Goal: Task Accomplishment & Management: Use online tool/utility

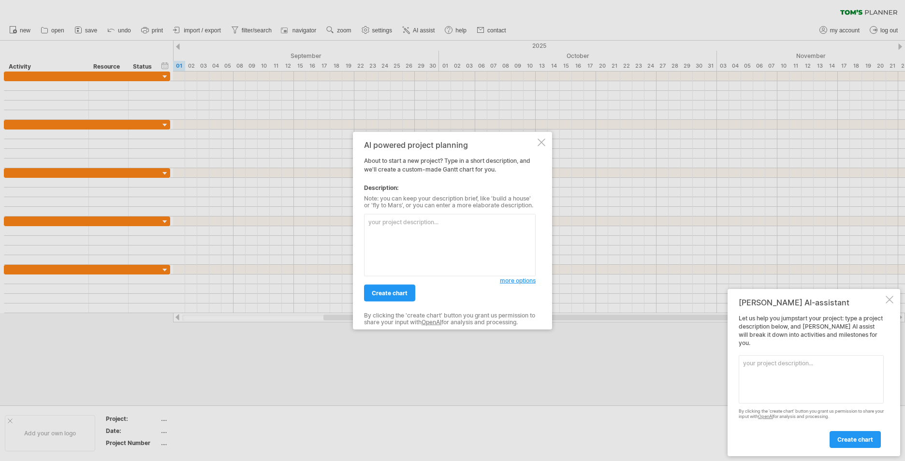
click at [390, 240] on textarea at bounding box center [450, 245] width 172 height 62
click at [396, 295] on span "create chart" at bounding box center [390, 293] width 36 height 7
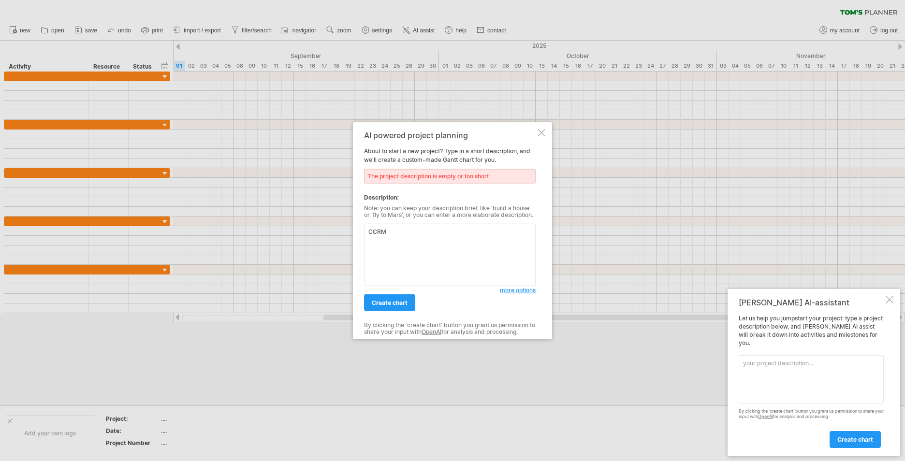
click at [369, 233] on textarea "CCRM" at bounding box center [450, 255] width 172 height 62
drag, startPoint x: 369, startPoint y: 233, endPoint x: 402, endPoint y: 244, distance: 34.5
click at [369, 233] on textarea "CCRM" at bounding box center [450, 255] width 172 height 62
click at [401, 234] on textarea "規劃CCRM完成到認證的時間進度" at bounding box center [450, 255] width 172 height 62
click at [398, 233] on textarea "規劃CCRM完成到認證的時間進度" at bounding box center [450, 255] width 172 height 62
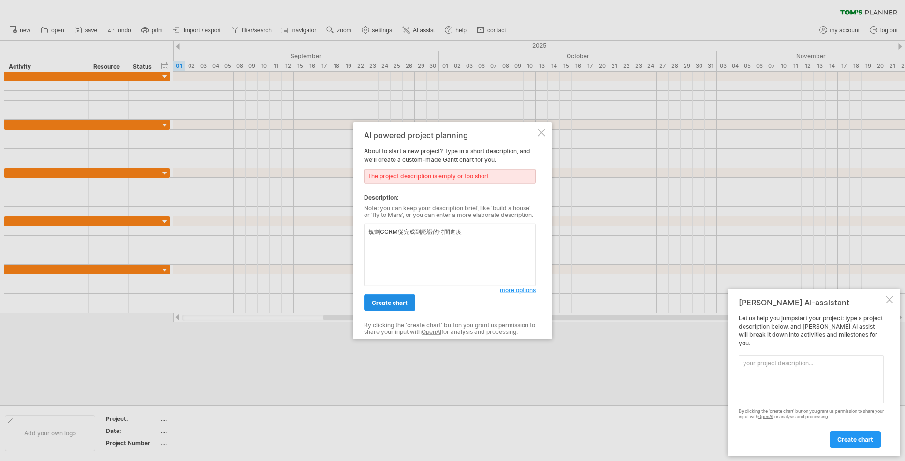
type textarea "規劃CCRM從完成到認證的時間進度"
click at [401, 301] on span "create chart" at bounding box center [390, 302] width 36 height 7
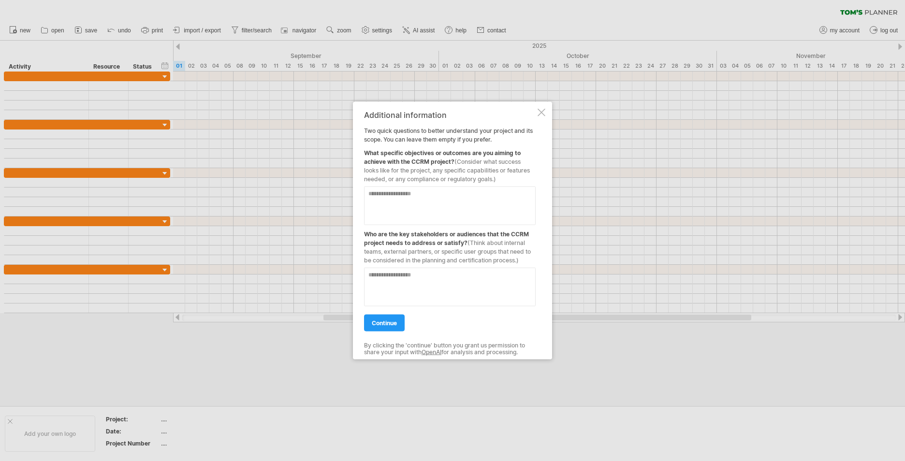
click at [542, 113] on div at bounding box center [541, 113] width 8 height 8
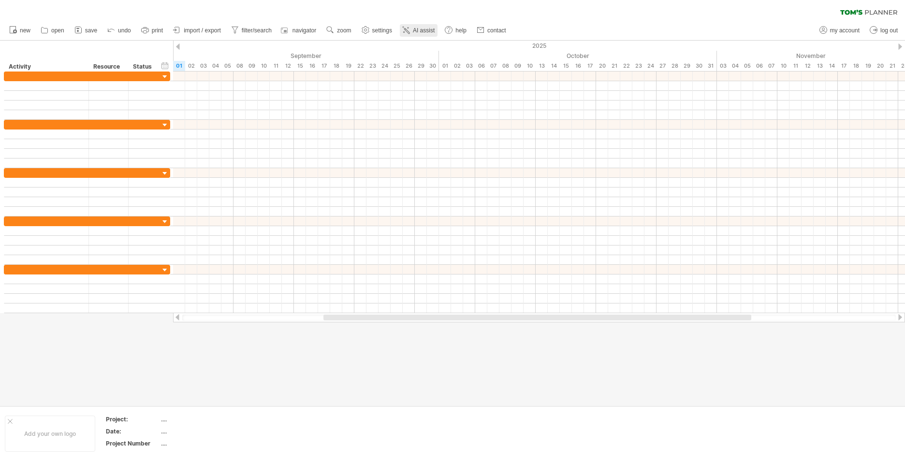
click at [421, 28] on span "AI assist" at bounding box center [424, 30] width 22 height 7
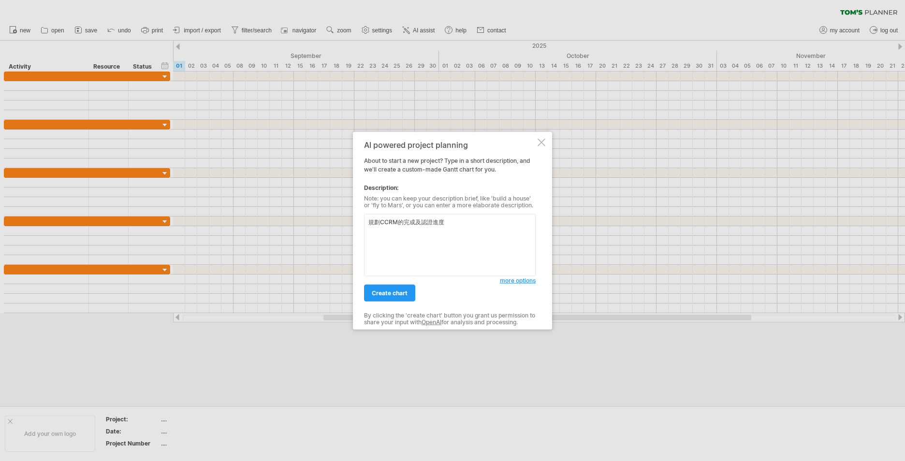
click at [522, 284] on span "more options" at bounding box center [518, 280] width 36 height 7
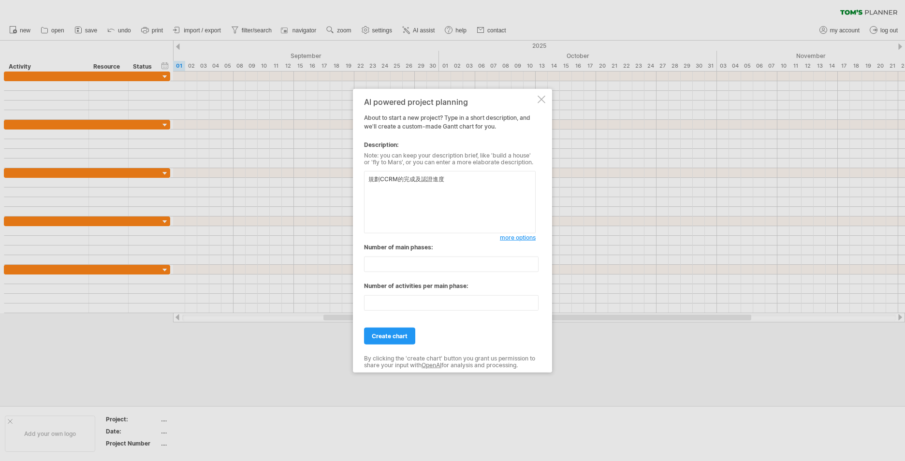
click at [397, 178] on textarea "規劃CCRM的完成及認證進度" at bounding box center [450, 202] width 172 height 62
type textarea "規劃CCRM(他是一台可以完成組織病理拍照及分析的醫療器械)的完成及認證進度"
drag, startPoint x: 389, startPoint y: 263, endPoint x: 351, endPoint y: 262, distance: 37.7
click at [351, 262] on div "Trying to reach [DOMAIN_NAME] Connected again... 0% clear filter new" at bounding box center [452, 230] width 905 height 461
type input "*"
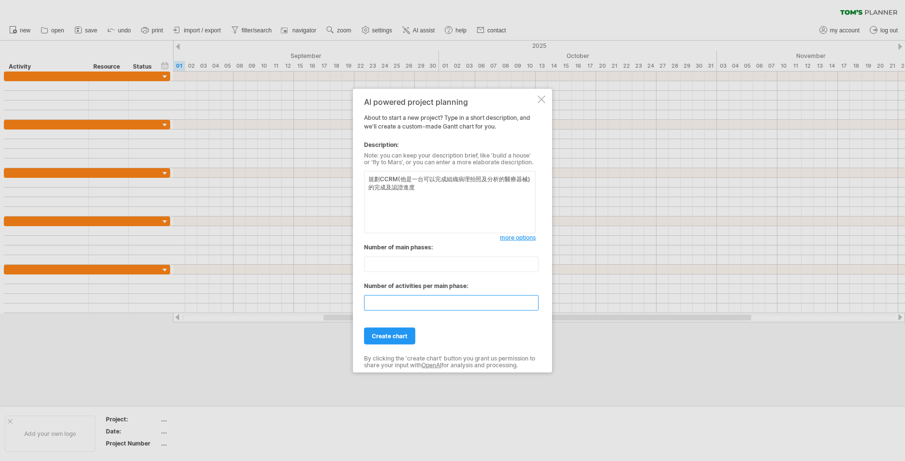
click at [423, 302] on input "**" at bounding box center [451, 302] width 174 height 15
type input "**"
click at [404, 334] on span "create chart" at bounding box center [390, 336] width 36 height 7
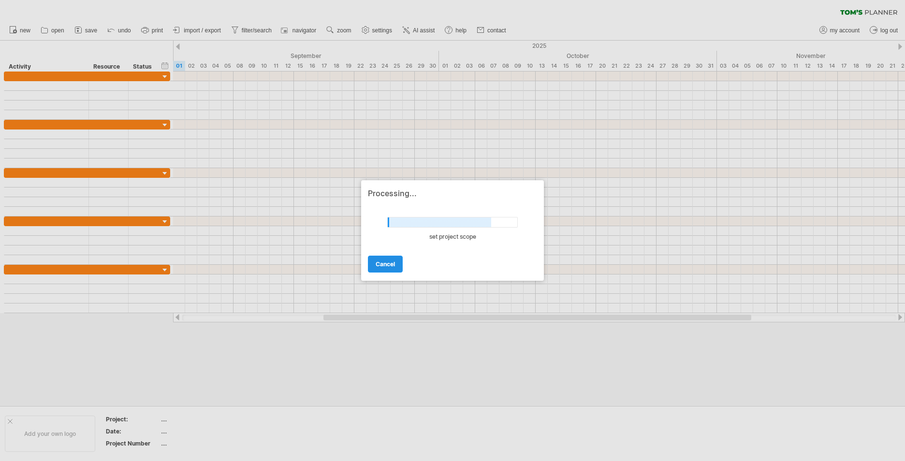
click at [381, 266] on span "cancel" at bounding box center [385, 264] width 19 height 7
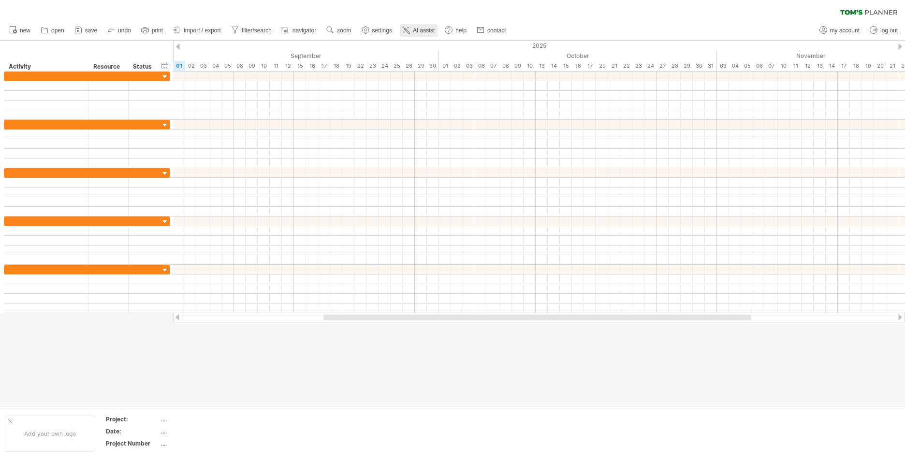
click at [425, 29] on span "AI assist" at bounding box center [424, 30] width 22 height 7
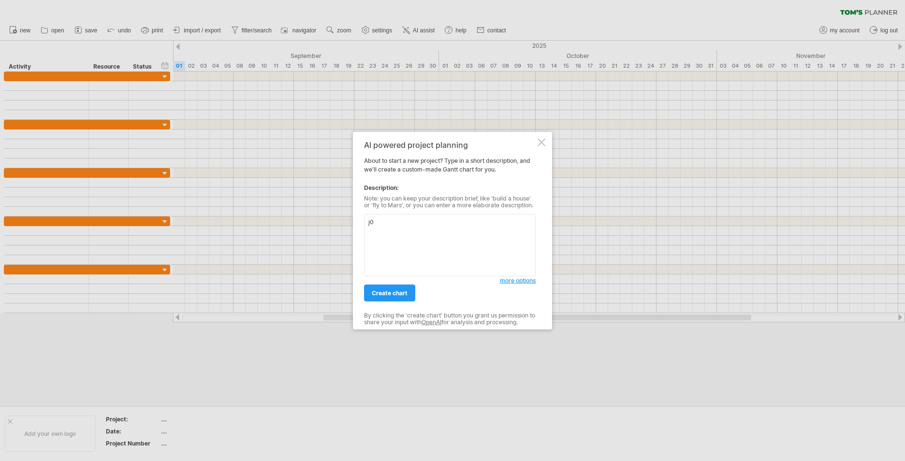
type textarea "j"
type textarea "規劃CCRM(這是一台可用於病理掃描拍照及分析的醫療器械)完成及認證進度"
click at [532, 283] on span "more options" at bounding box center [518, 280] width 36 height 7
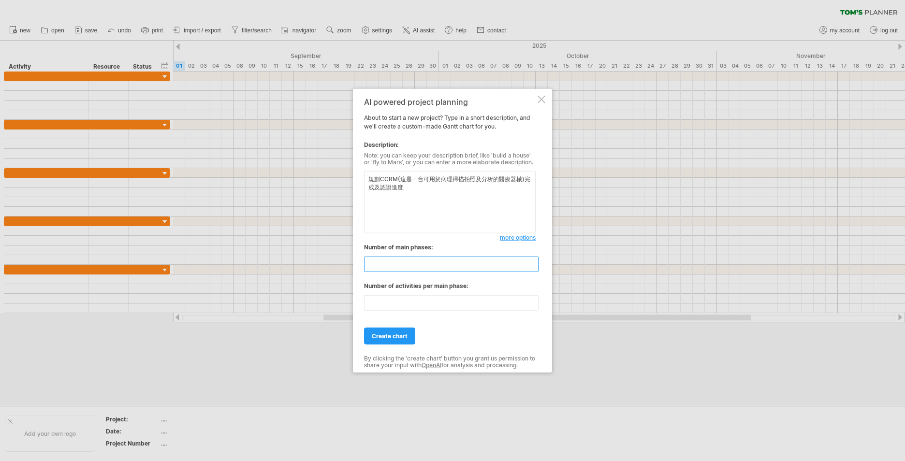
click at [436, 268] on input "**" at bounding box center [451, 264] width 174 height 15
drag, startPoint x: 436, startPoint y: 268, endPoint x: 382, endPoint y: 262, distance: 54.4
click at [382, 262] on input "**" at bounding box center [451, 264] width 174 height 15
type input "*"
type input "**"
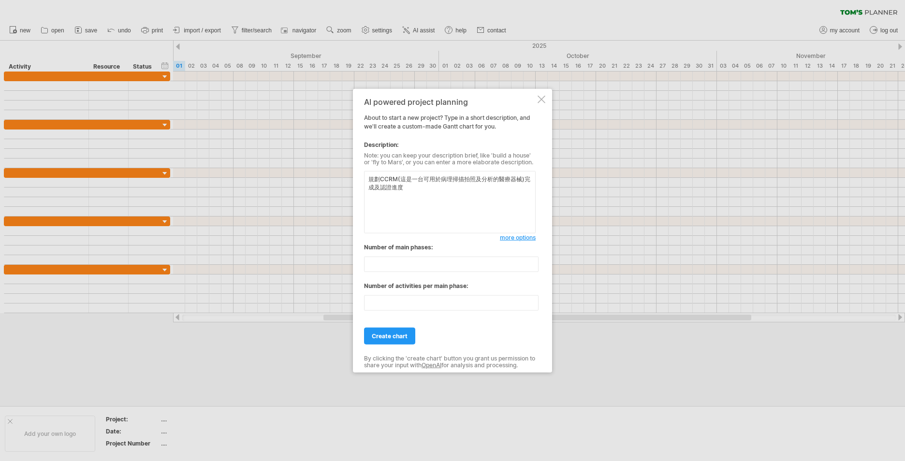
click at [507, 325] on div "create chart" at bounding box center [450, 331] width 172 height 25
click at [474, 302] on input "**" at bounding box center [451, 302] width 174 height 15
click at [512, 239] on span "more options" at bounding box center [518, 237] width 36 height 7
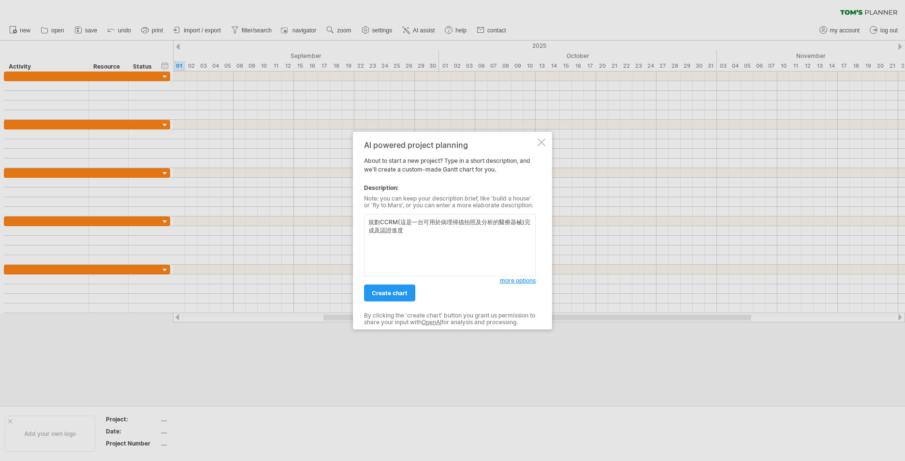
click at [518, 280] on span "more options" at bounding box center [518, 280] width 36 height 7
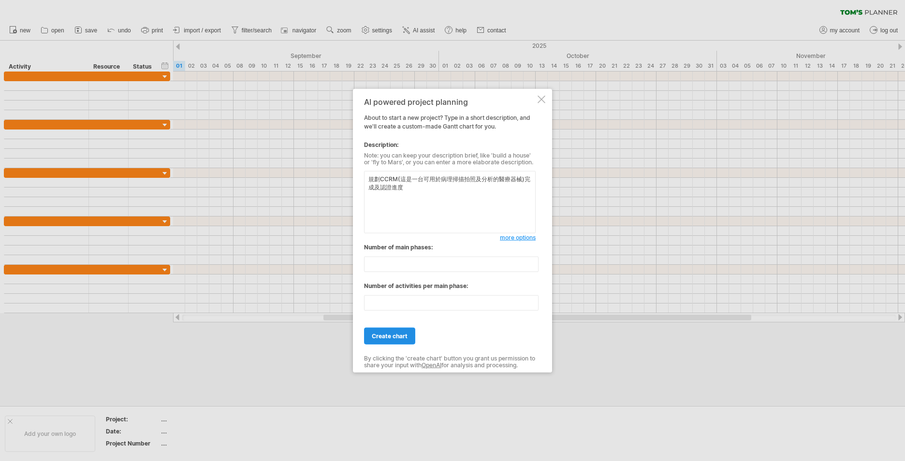
click at [386, 343] on link "create chart" at bounding box center [389, 336] width 51 height 17
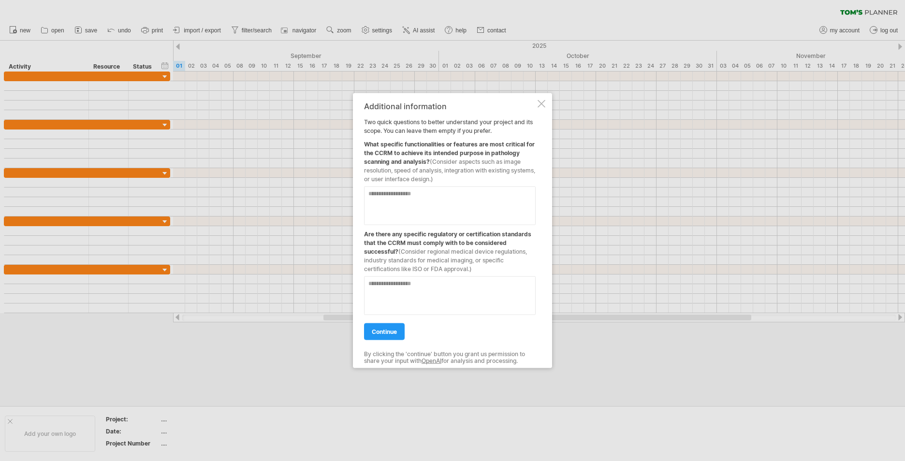
drag, startPoint x: 649, startPoint y: 360, endPoint x: 644, endPoint y: 358, distance: 5.8
click at [873, 186] on div at bounding box center [452, 230] width 905 height 461
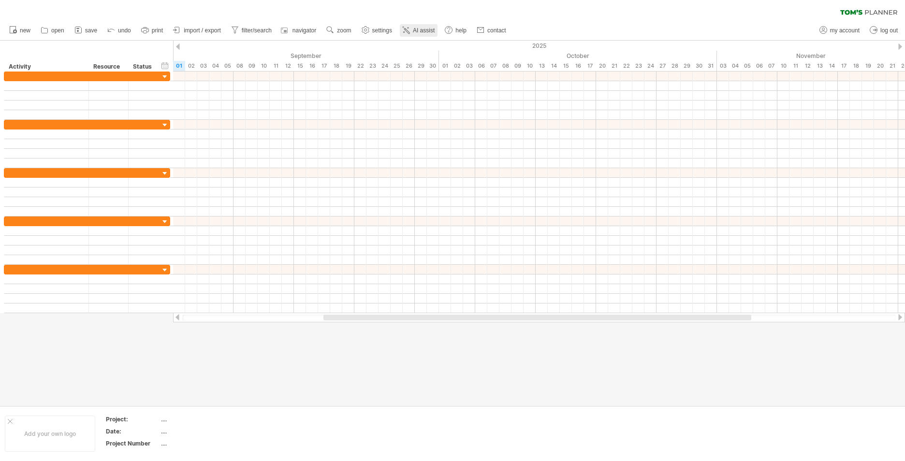
click at [427, 29] on span "AI assist" at bounding box center [424, 30] width 22 height 7
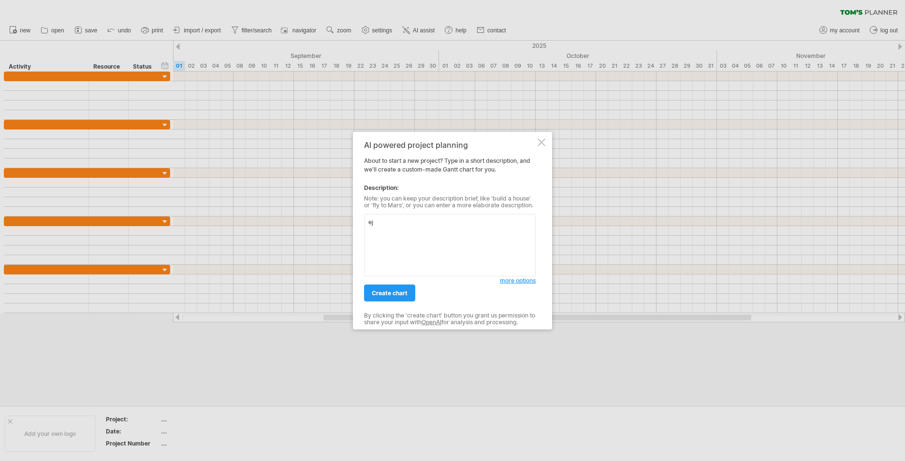
type textarea "e"
type textarea "完"
type textarea "規劃CCRM(這是一台病理拍照及分析的醫療器械)的完成及認證時程"
click at [523, 278] on span "more options" at bounding box center [518, 280] width 36 height 7
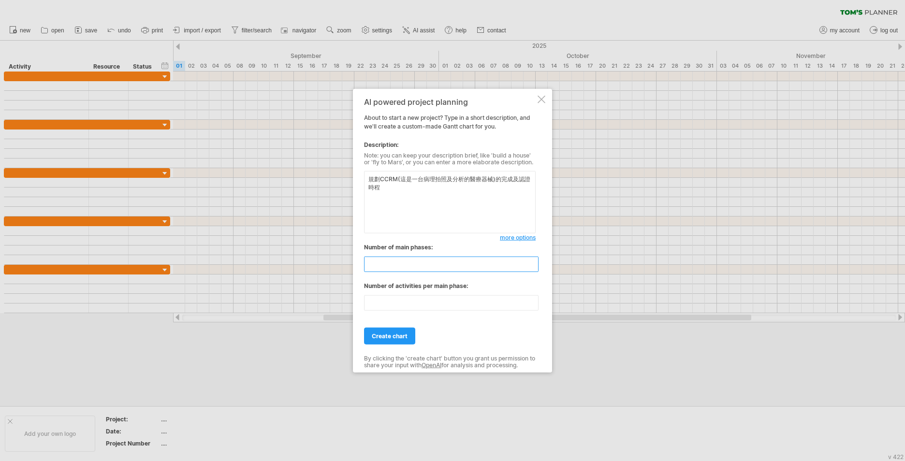
click at [447, 268] on input "**" at bounding box center [451, 264] width 174 height 15
click at [450, 268] on input "*" at bounding box center [451, 264] width 174 height 15
type input "*"
type input "**"
click at [493, 332] on div "create chart" at bounding box center [450, 331] width 172 height 25
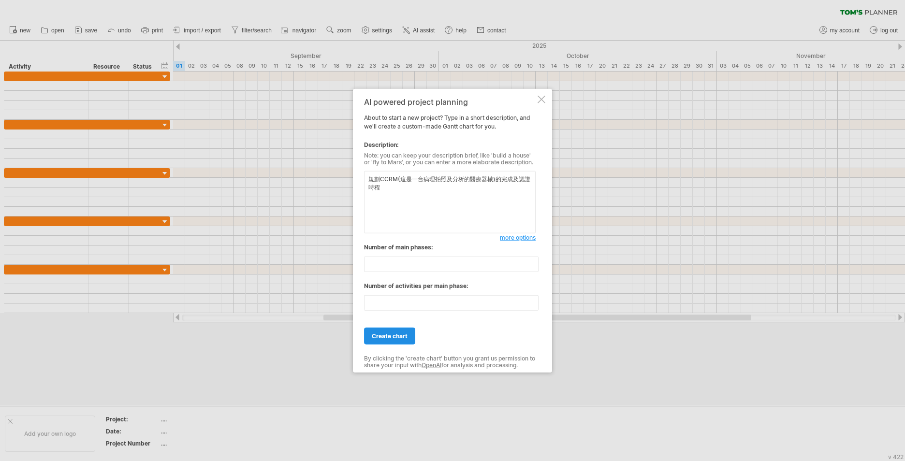
click at [402, 343] on link "create chart" at bounding box center [389, 336] width 51 height 17
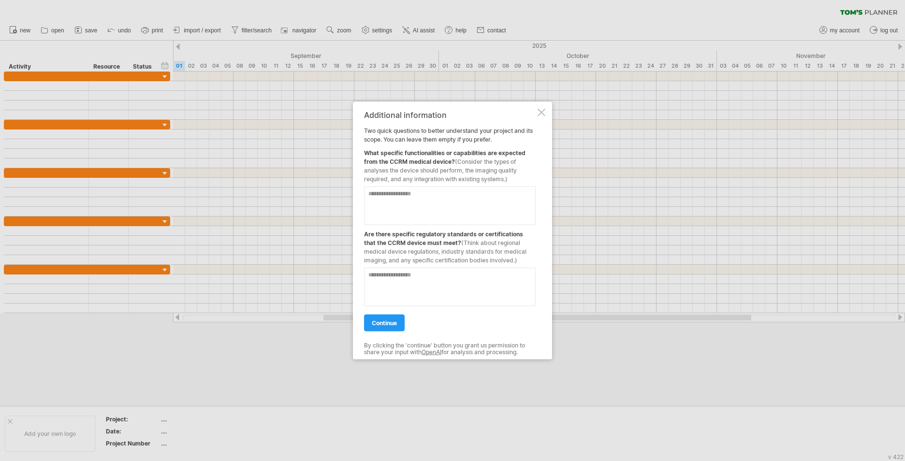
drag, startPoint x: 363, startPoint y: 151, endPoint x: 393, endPoint y: 156, distance: 30.8
click at [393, 156] on div "Additional information Two quick questions to better understand your project an…" at bounding box center [452, 231] width 199 height 258
drag, startPoint x: 404, startPoint y: 157, endPoint x: 507, endPoint y: 178, distance: 105.1
click at [488, 177] on div "What specific functionalities or capabilities are expected from the CCRM medica…" at bounding box center [450, 164] width 172 height 40
drag, startPoint x: 516, startPoint y: 179, endPoint x: 390, endPoint y: 118, distance: 139.9
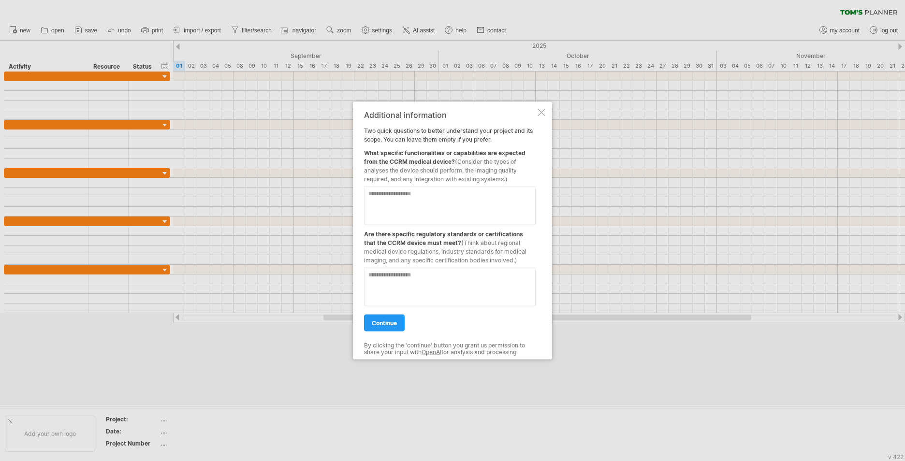
click at [390, 118] on div "Additional information Two quick questions to better understand your project an…" at bounding box center [450, 231] width 172 height 240
drag, startPoint x: 390, startPoint y: 117, endPoint x: 406, endPoint y: 129, distance: 19.7
click at [406, 129] on div "Additional information Two quick questions to better understand your project an…" at bounding box center [450, 231] width 172 height 240
click at [414, 207] on textarea at bounding box center [450, 206] width 172 height 39
click at [490, 198] on textarea "**********" at bounding box center [450, 206] width 172 height 39
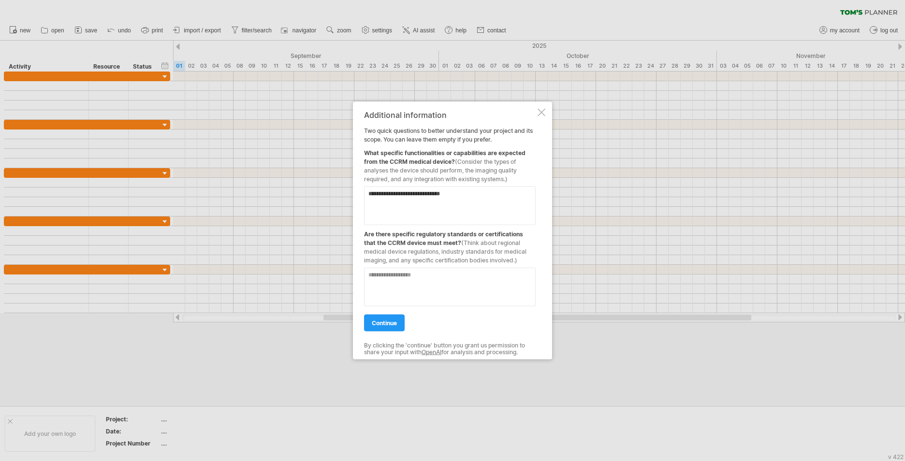
type textarea "**********"
click at [492, 286] on textarea at bounding box center [450, 287] width 172 height 39
type textarea "**********"
click at [396, 323] on span "continue" at bounding box center [384, 322] width 25 height 7
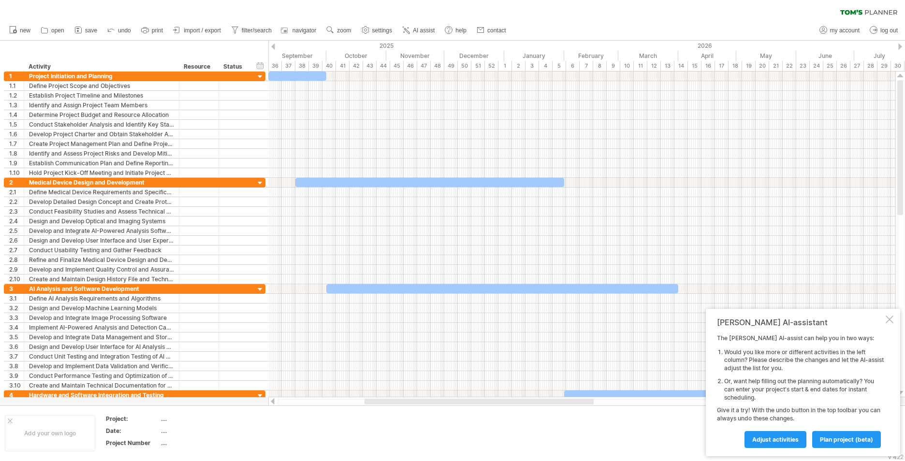
click at [45, 12] on div "clear filter reapply filter" at bounding box center [452, 10] width 905 height 20
drag, startPoint x: 529, startPoint y: 0, endPoint x: 848, endPoint y: 325, distance: 455.6
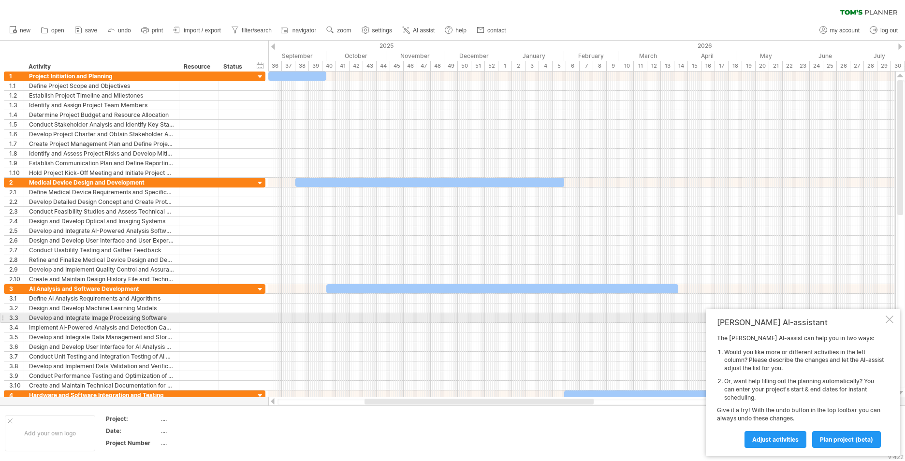
click at [892, 322] on div at bounding box center [890, 320] width 8 height 8
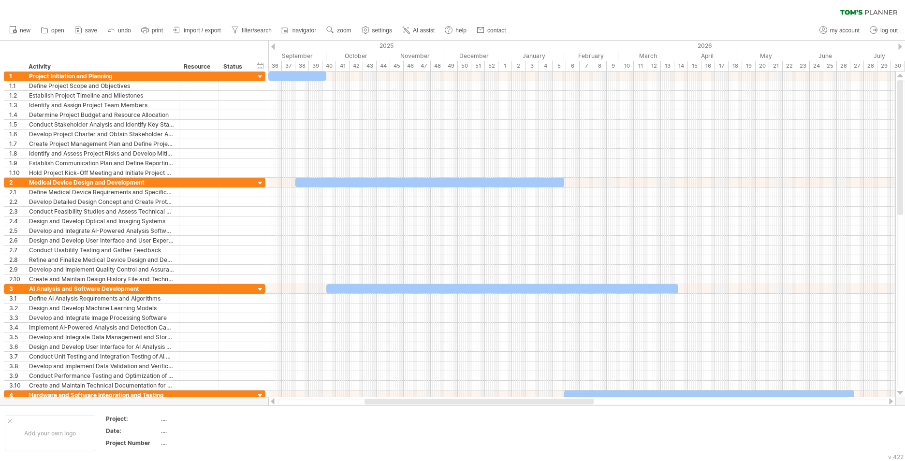
click at [875, 402] on div at bounding box center [581, 402] width 609 height 6
click at [875, 407] on div "Add your own logo Project: .... Date: .... Project Number ...." at bounding box center [452, 433] width 905 height 55
click at [874, 404] on div at bounding box center [875, 402] width 16 height 7
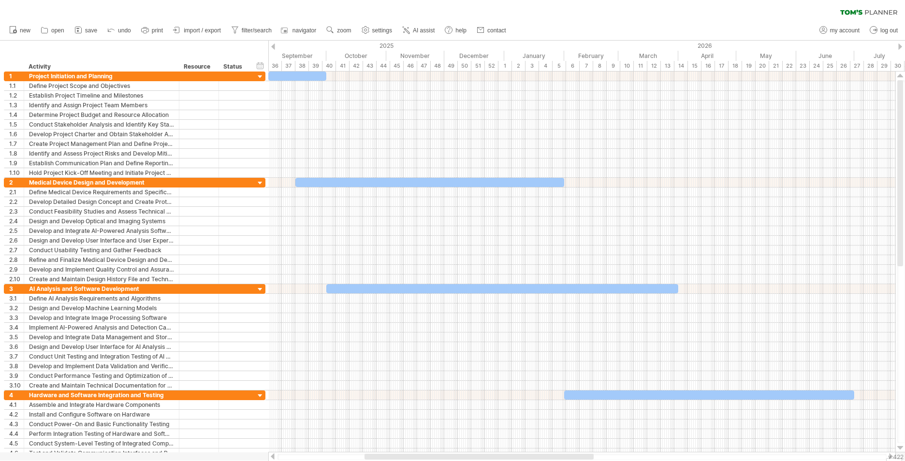
click at [30, 11] on div "clear filter reapply filter" at bounding box center [452, 10] width 905 height 20
click at [588, 14] on div "clear filter reapply filter" at bounding box center [452, 10] width 905 height 20
click at [308, 6] on div "clear filter reapply filter" at bounding box center [452, 10] width 905 height 20
click at [370, 34] on use at bounding box center [366, 30] width 10 height 10
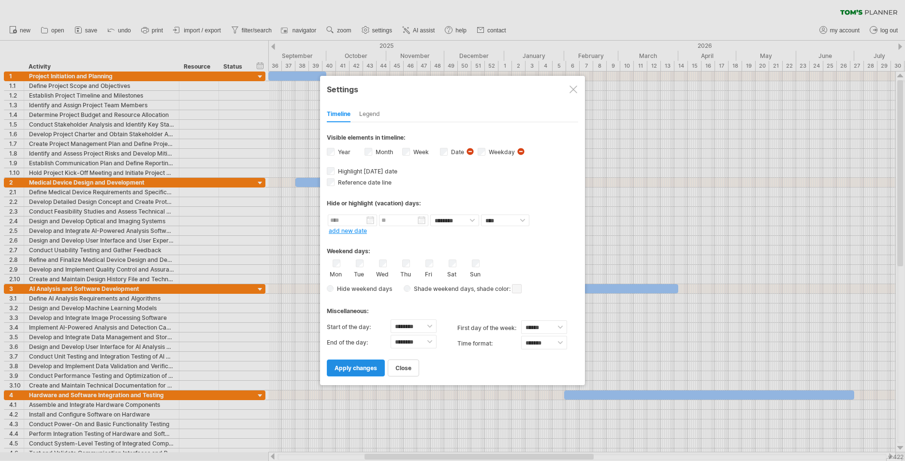
click at [373, 371] on span "apply changes" at bounding box center [355, 367] width 43 height 7
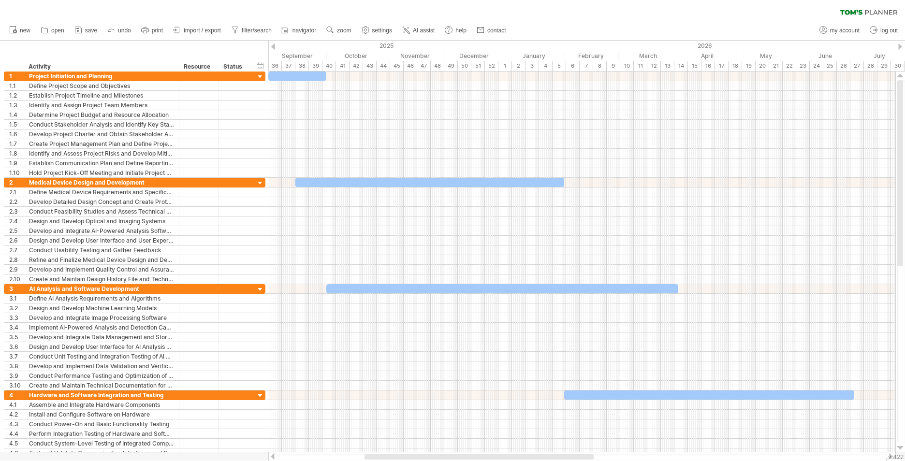
click at [253, 12] on div "clear filter reapply filter" at bounding box center [452, 10] width 905 height 20
click at [261, 184] on div at bounding box center [260, 183] width 9 height 9
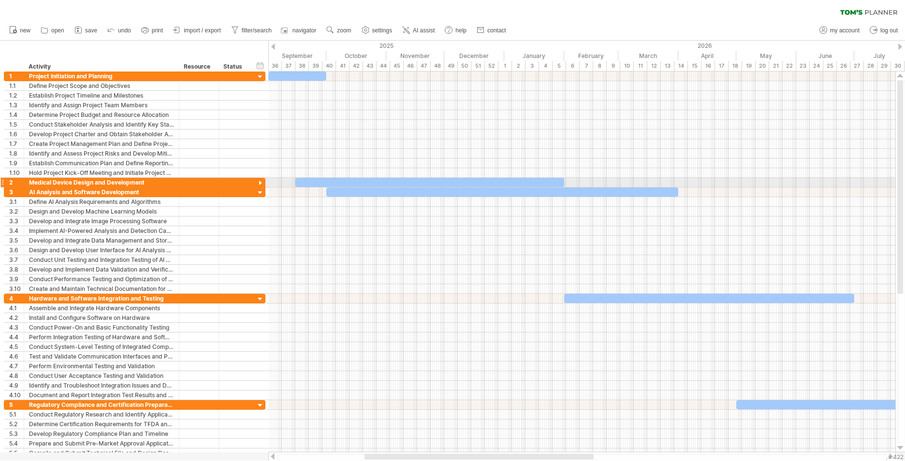
click at [261, 184] on div at bounding box center [260, 183] width 9 height 9
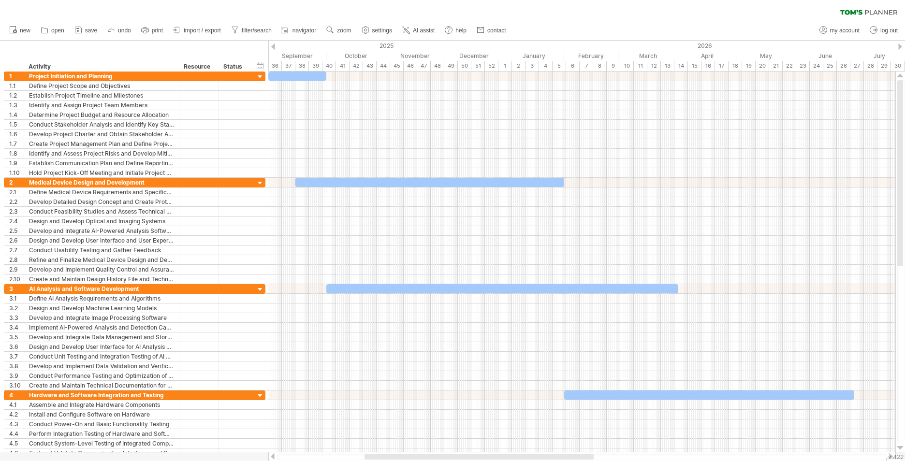
click at [159, 5] on div "clear filter reapply filter" at bounding box center [452, 10] width 905 height 20
drag, startPoint x: 797, startPoint y: 10, endPoint x: 802, endPoint y: 15, distance: 7.2
click at [797, 10] on div "clear filter reapply filter" at bounding box center [452, 10] width 905 height 20
click at [845, 32] on span "my account" at bounding box center [844, 30] width 29 height 7
type input "**********"
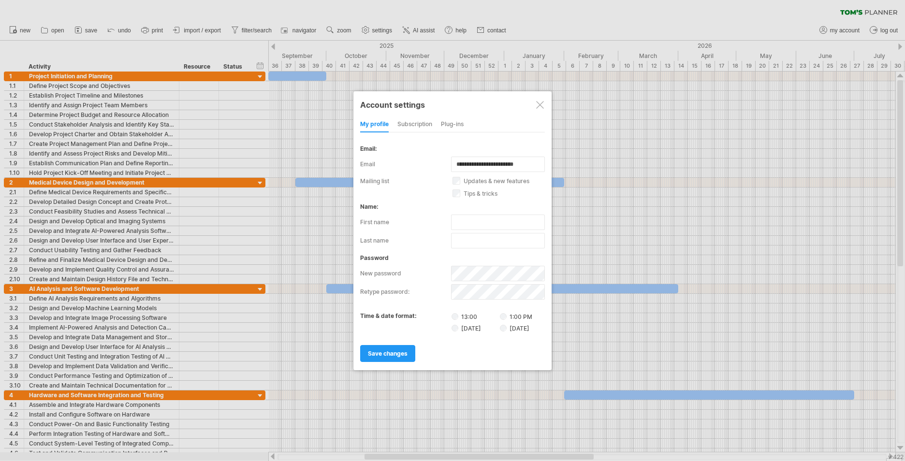
click at [420, 121] on div "subscription" at bounding box center [414, 124] width 35 height 15
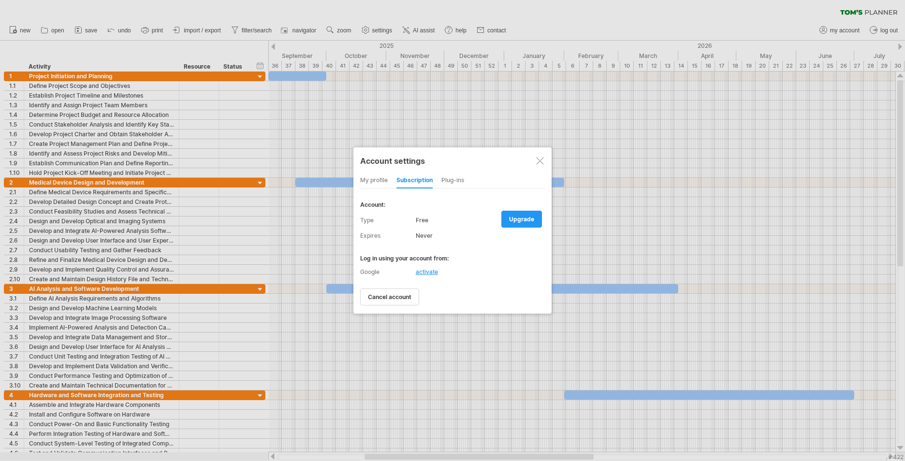
click at [464, 177] on div "Plug-ins" at bounding box center [452, 180] width 23 height 15
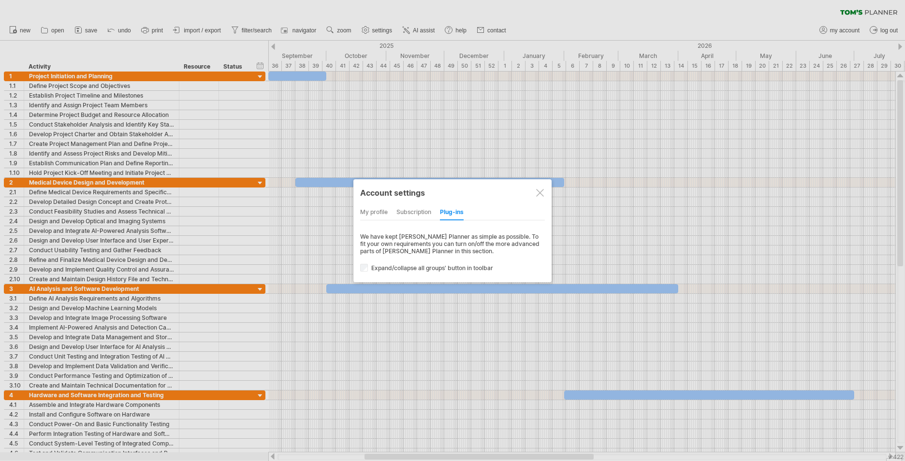
click at [541, 196] on div at bounding box center [540, 193] width 8 height 8
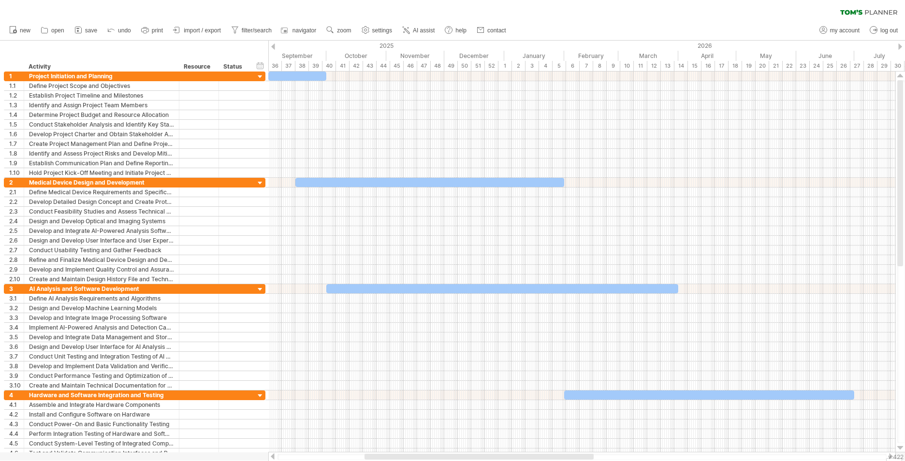
click at [383, 9] on div "clear filter reapply filter" at bounding box center [452, 10] width 905 height 20
click at [126, 74] on div "Project Initiation and Planning" at bounding box center [101, 76] width 145 height 9
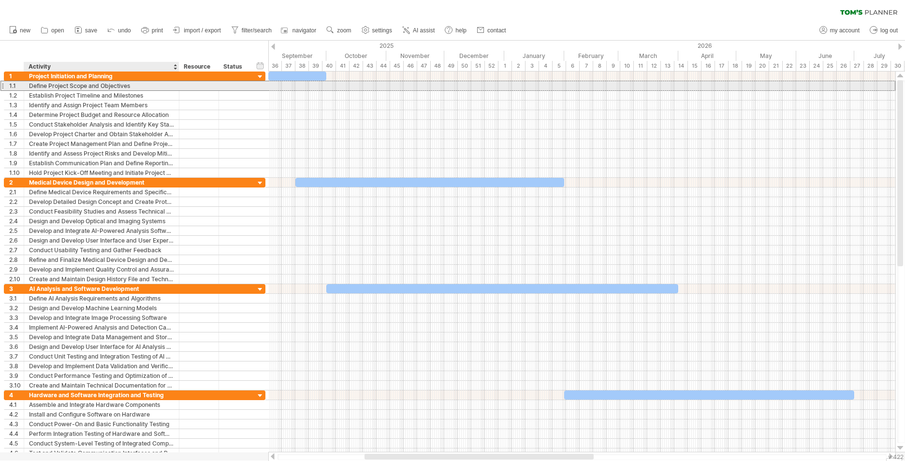
click at [136, 84] on div "Define Project Scope and Objectives" at bounding box center [101, 85] width 145 height 9
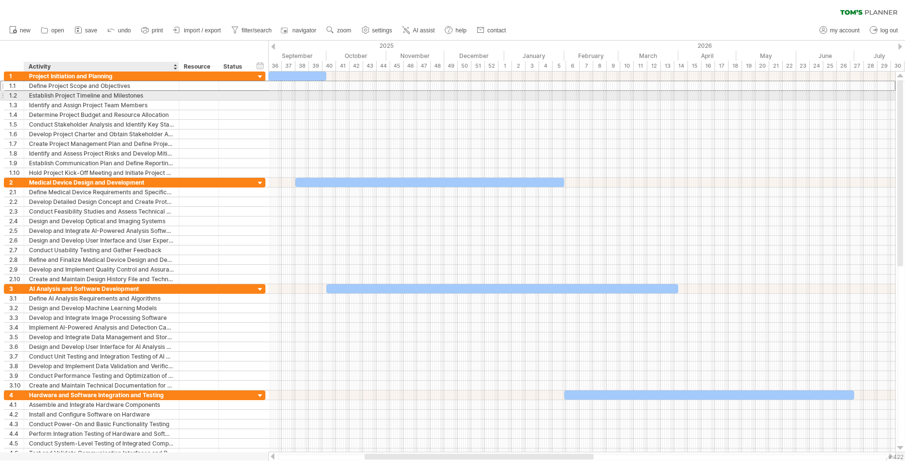
click at [162, 96] on div "Establish Project Timeline and Milestones" at bounding box center [101, 95] width 145 height 9
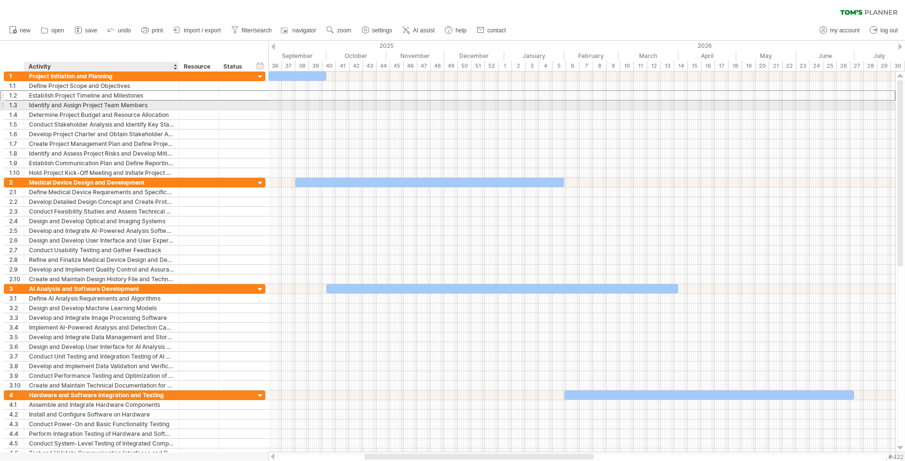
click at [140, 106] on div "Identify and Assign Project Team Members" at bounding box center [101, 105] width 145 height 9
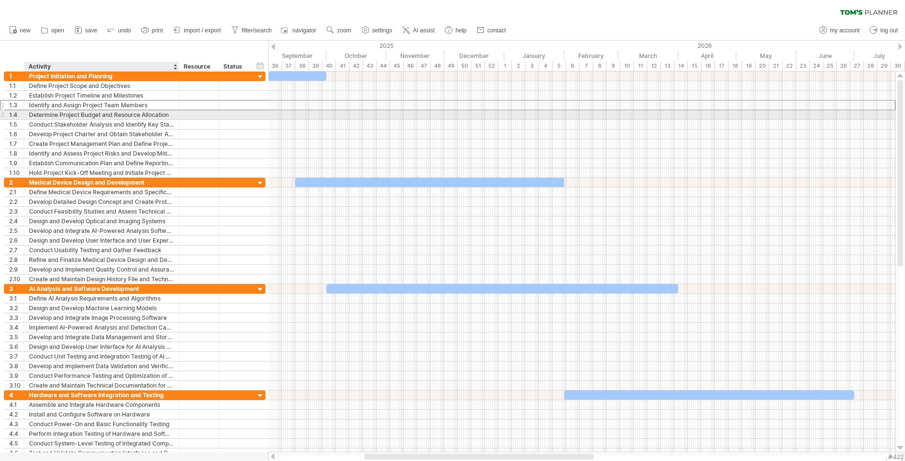
click at [167, 117] on div "Determine Project Budget and Resource Allocation" at bounding box center [101, 114] width 145 height 9
click at [157, 120] on div "Conduct Stakeholder Analysis and Identify Key Stakeholders" at bounding box center [101, 124] width 145 height 9
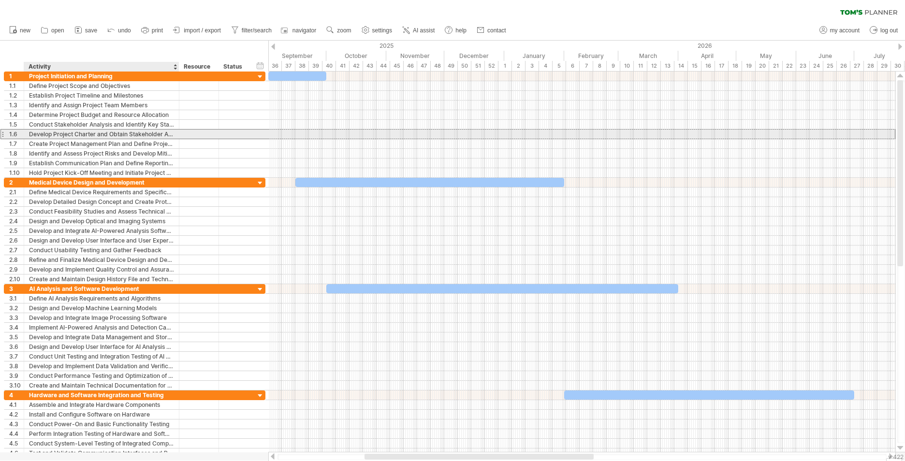
click at [160, 133] on div "Develop Project Charter and Obtain Stakeholder Approval" at bounding box center [101, 134] width 145 height 9
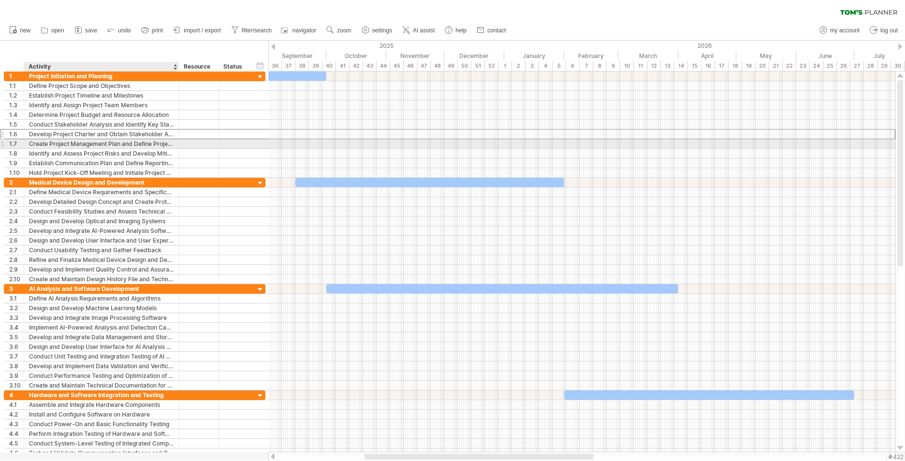
click at [131, 145] on div "Create Project Management Plan and Define Project Methodology" at bounding box center [101, 143] width 145 height 9
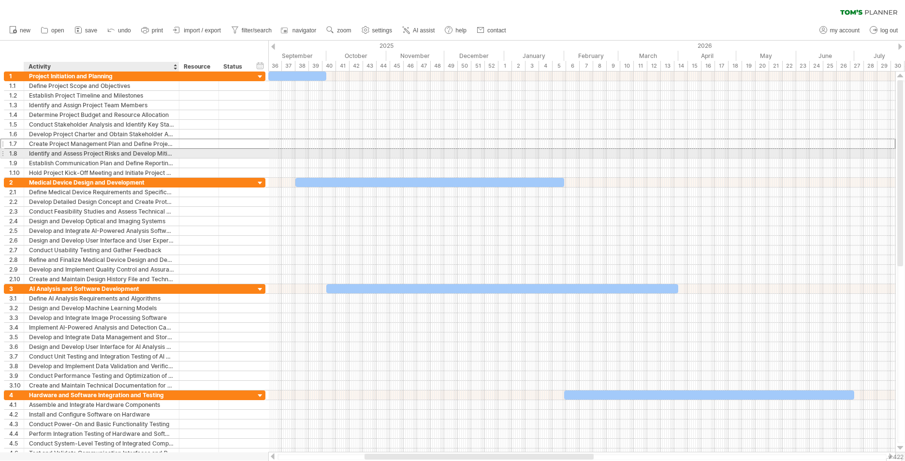
click at [102, 150] on div "Identify and Assess Project Risks and Develop Mitigation Strategies" at bounding box center [101, 153] width 145 height 9
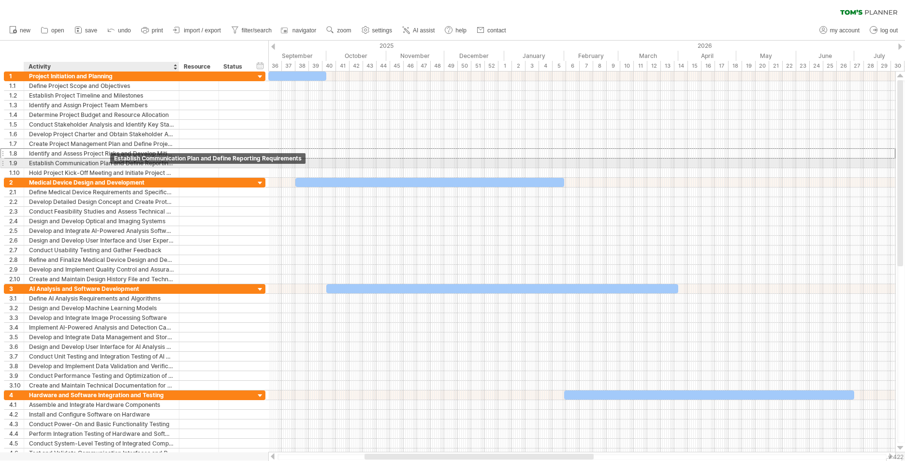
click at [108, 161] on div "Establish Communication Plan and Define Reporting Requirements" at bounding box center [101, 163] width 145 height 9
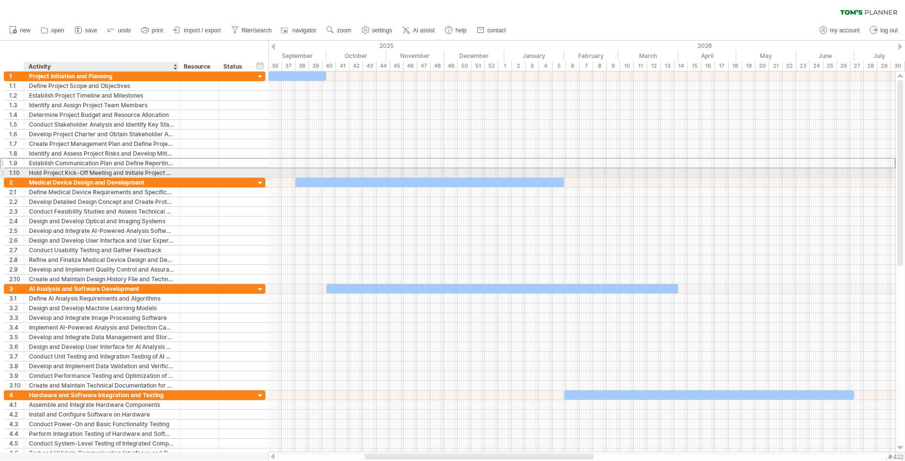
click at [136, 170] on div "Hold Project Kick-Off Meeting and Initiate Project Activities" at bounding box center [101, 172] width 145 height 9
click at [103, 77] on div "Project Initiation and Planning" at bounding box center [101, 76] width 145 height 9
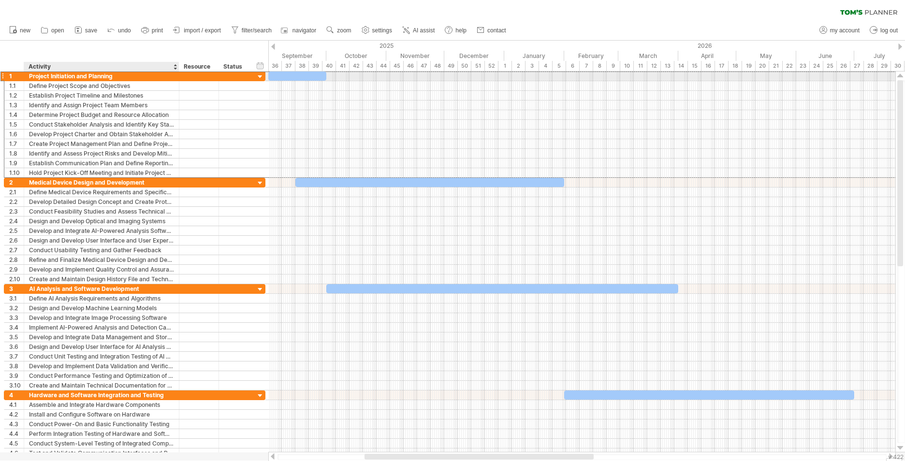
click at [54, 75] on div "Project Initiation and Planning" at bounding box center [101, 76] width 145 height 9
type input "**"
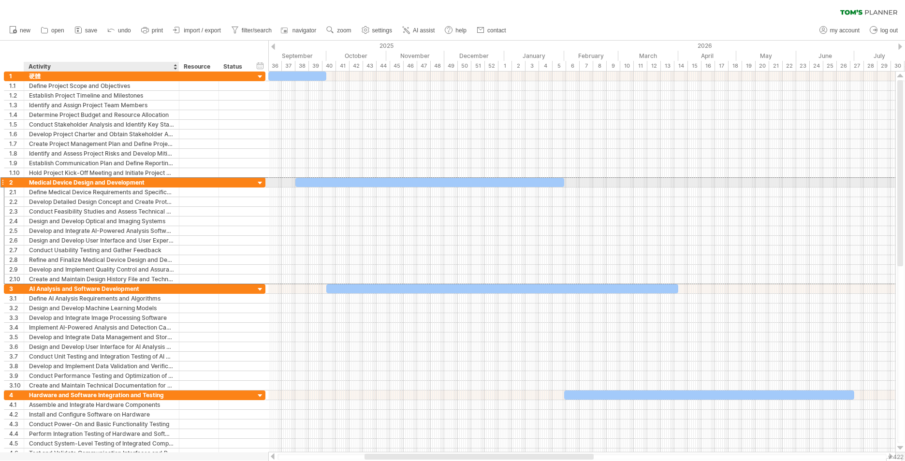
click at [112, 183] on div "Medical Device Design and Development" at bounding box center [101, 182] width 145 height 9
type input "**"
click at [109, 288] on div "AI Analysis and Software Development" at bounding box center [101, 288] width 145 height 9
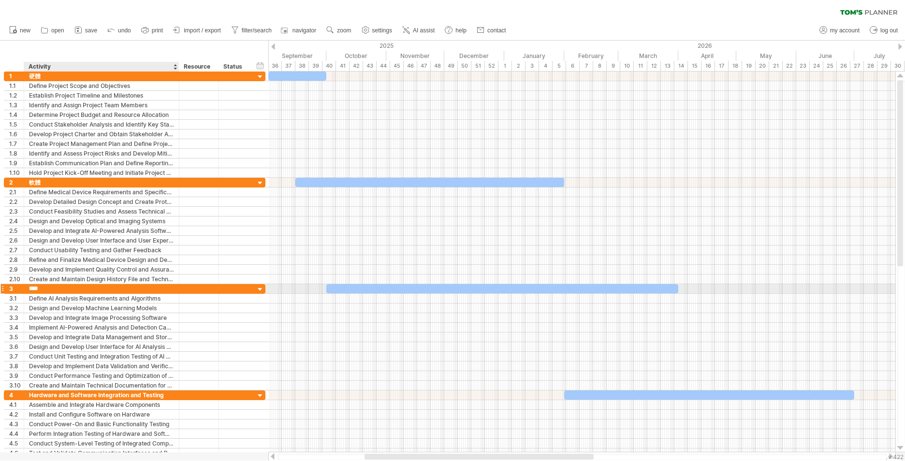
type input "****"
click at [75, 395] on div "Hardware and Software Integration and Testing" at bounding box center [101, 395] width 145 height 9
click at [76, 394] on div "AI分析" at bounding box center [101, 395] width 145 height 9
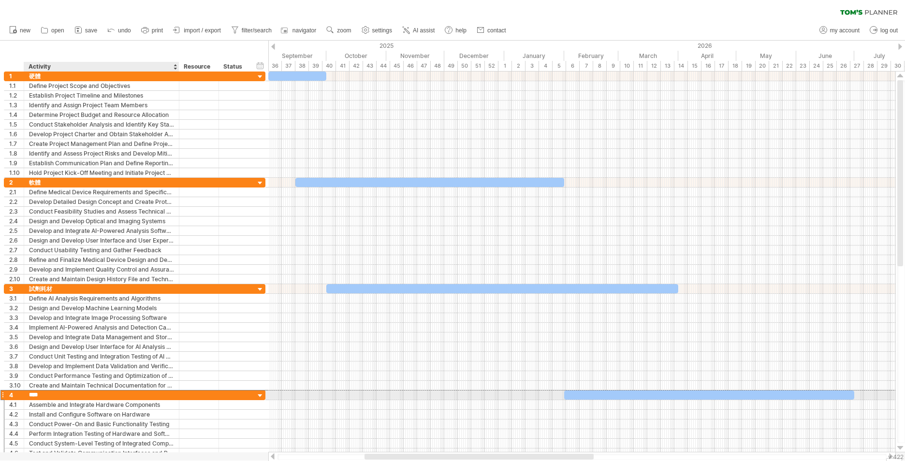
click at [76, 394] on input "****" at bounding box center [101, 395] width 145 height 9
type input "*********"
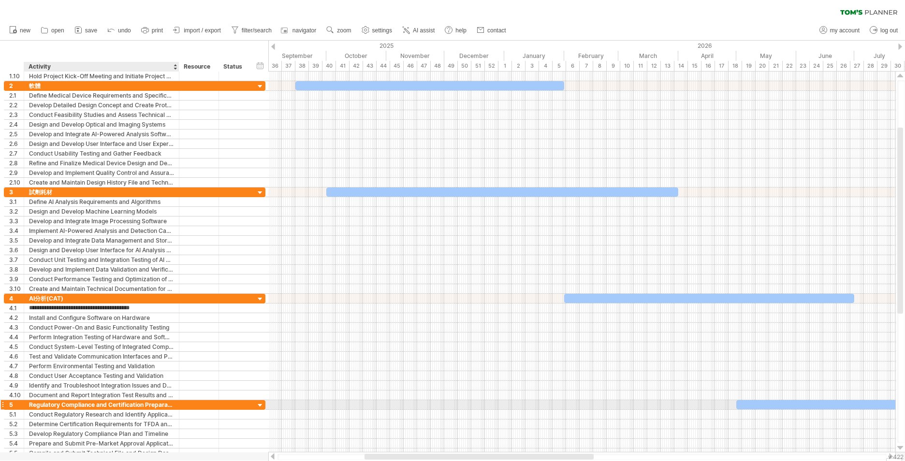
click at [85, 403] on div "Regulatory Compliance and Certification Preparation" at bounding box center [101, 404] width 145 height 9
click at [85, 403] on input "**********" at bounding box center [101, 404] width 145 height 9
type input "*****"
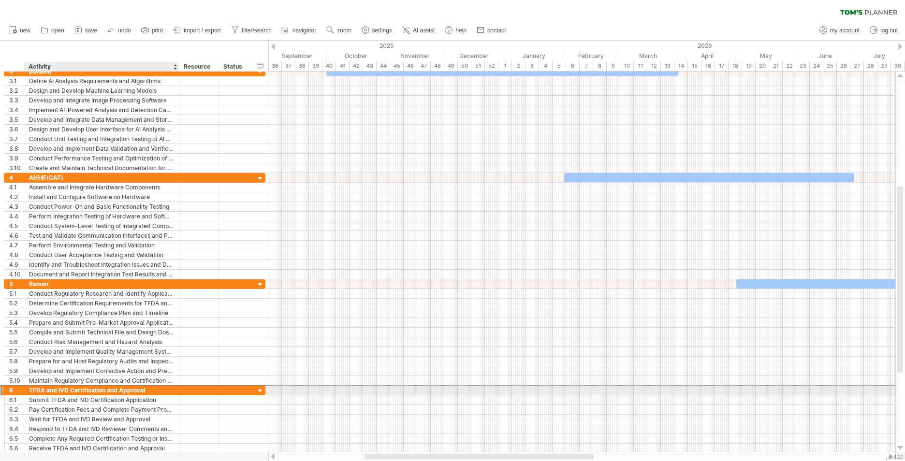
click at [68, 389] on div "TFDA and IVD Certification and Approval" at bounding box center [101, 390] width 145 height 9
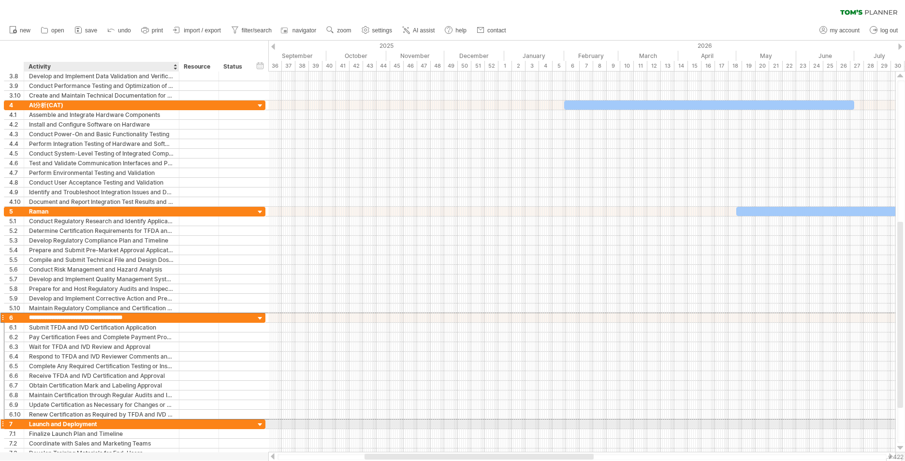
click at [104, 426] on div "Launch and Deployment" at bounding box center [101, 424] width 145 height 9
type input "******"
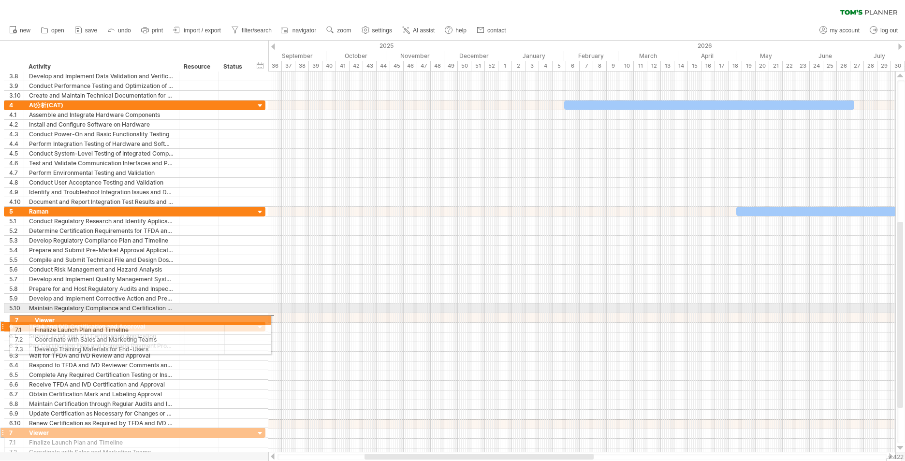
drag, startPoint x: 3, startPoint y: 423, endPoint x: 6, endPoint y: 319, distance: 104.4
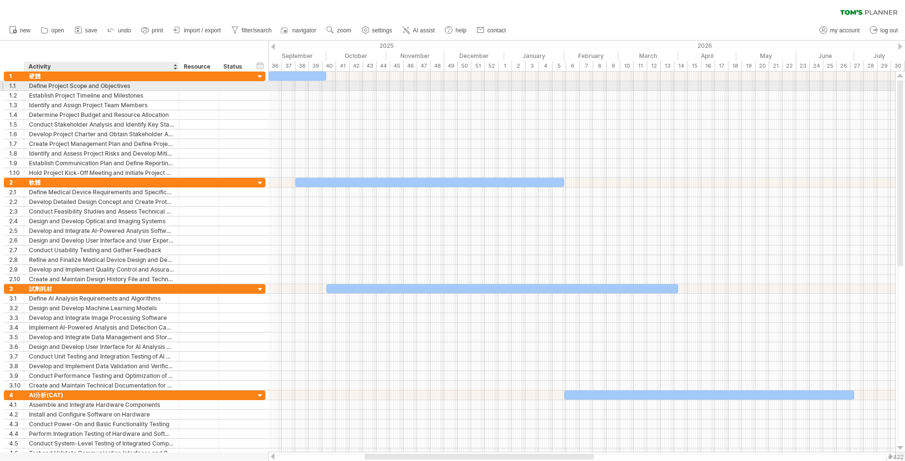
click at [160, 83] on div "Define Project Scope and Objectives" at bounding box center [101, 85] width 145 height 9
type input "*********"
click at [155, 86] on div "第一台完整機台組裝" at bounding box center [101, 85] width 145 height 9
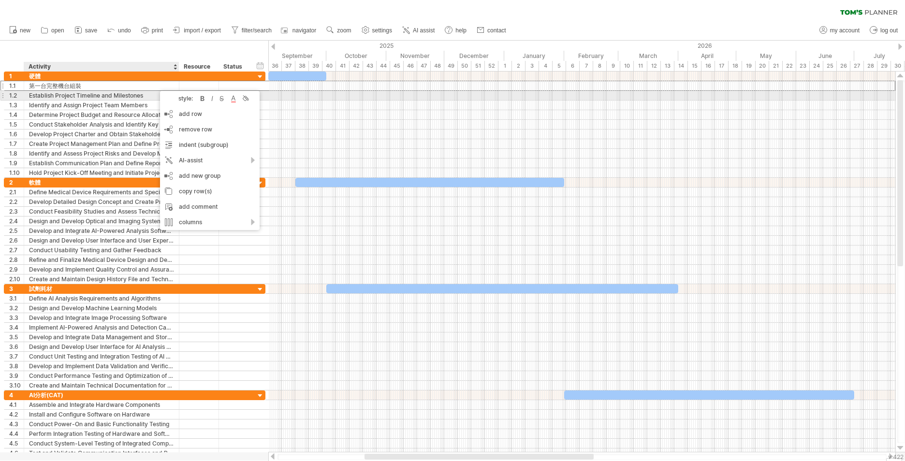
click at [95, 96] on div "Establish Project Timeline and Milestones" at bounding box center [101, 95] width 145 height 9
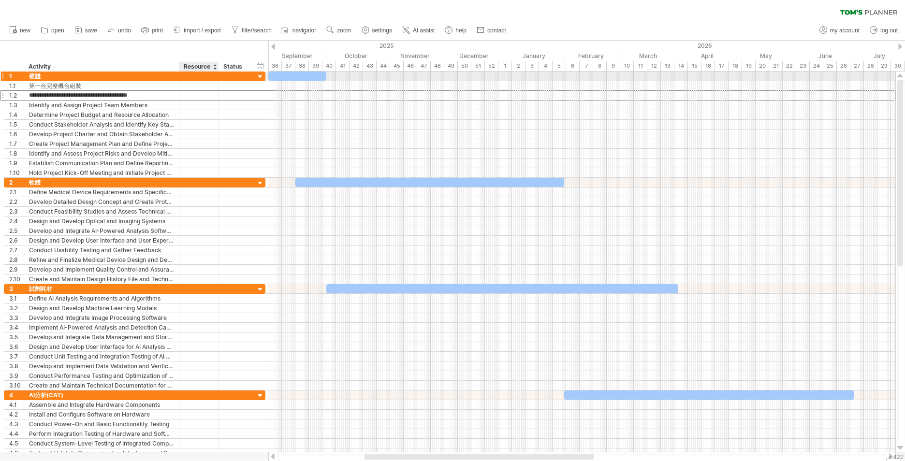
click at [212, 74] on div at bounding box center [198, 76] width 29 height 9
click at [203, 66] on div "Resource" at bounding box center [198, 67] width 29 height 10
click at [215, 65] on div at bounding box center [215, 67] width 4 height 10
click at [233, 67] on div "Status" at bounding box center [233, 67] width 21 height 10
click at [264, 67] on div "hide start/end/duration show start/end/duration" at bounding box center [260, 65] width 9 height 10
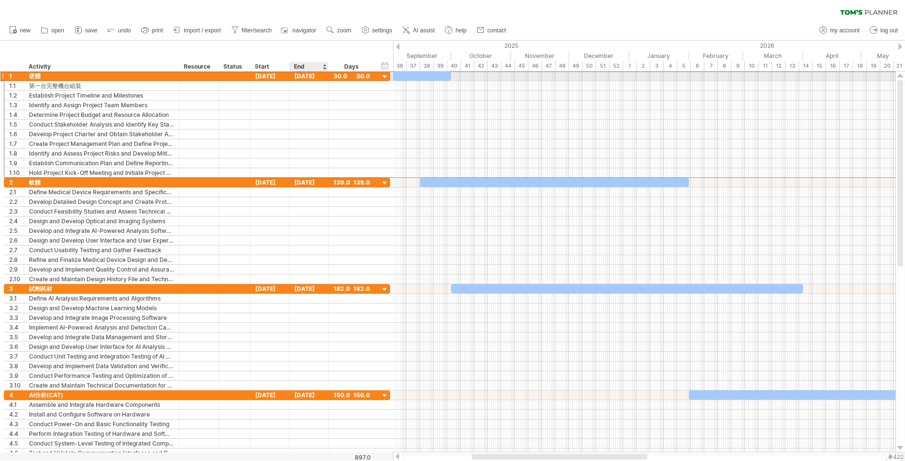
click at [314, 74] on div "[DATE]" at bounding box center [309, 76] width 39 height 9
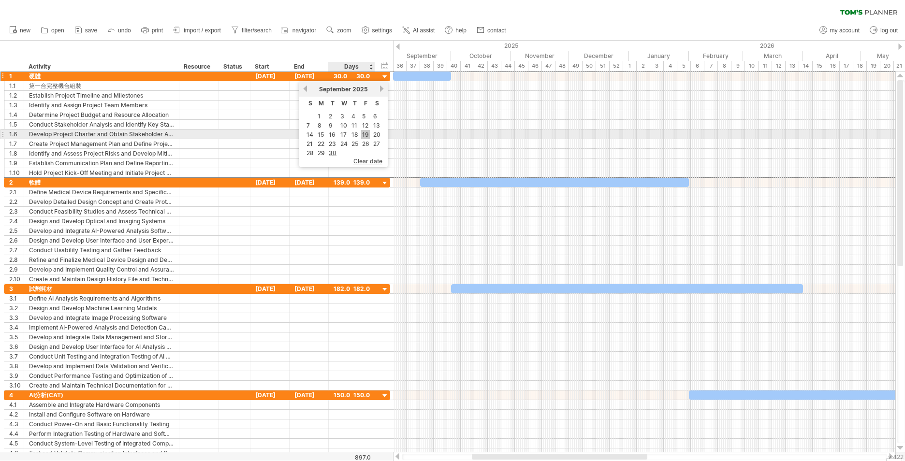
click at [366, 134] on link "19" at bounding box center [365, 134] width 9 height 9
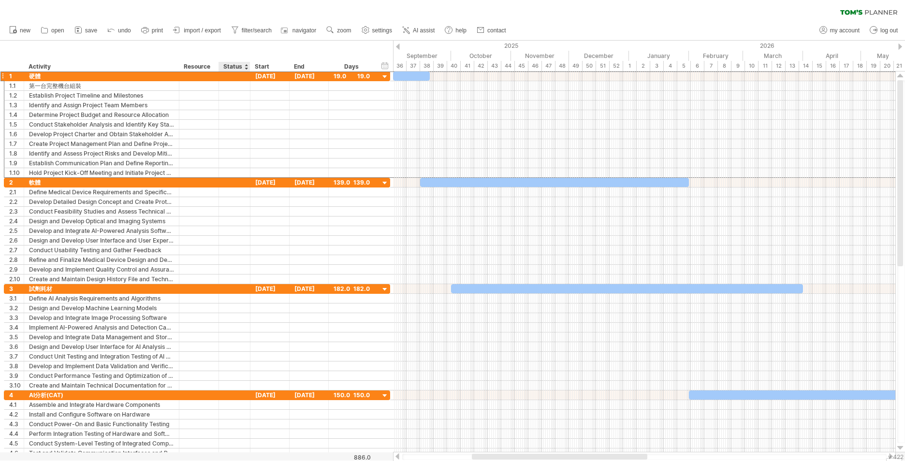
click at [231, 67] on div "Status" at bounding box center [233, 67] width 21 height 10
click at [236, 75] on div at bounding box center [234, 76] width 21 height 9
click at [277, 184] on div "[DATE]" at bounding box center [269, 182] width 39 height 9
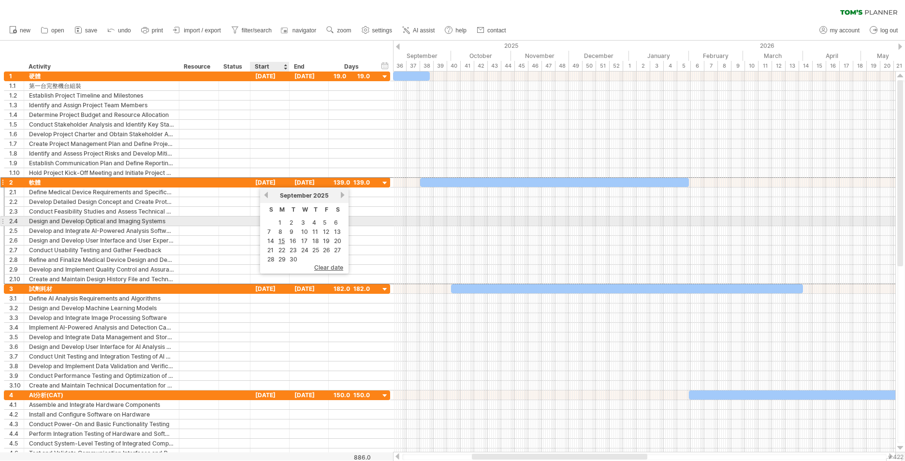
click at [277, 219] on td "1" at bounding box center [282, 222] width 10 height 8
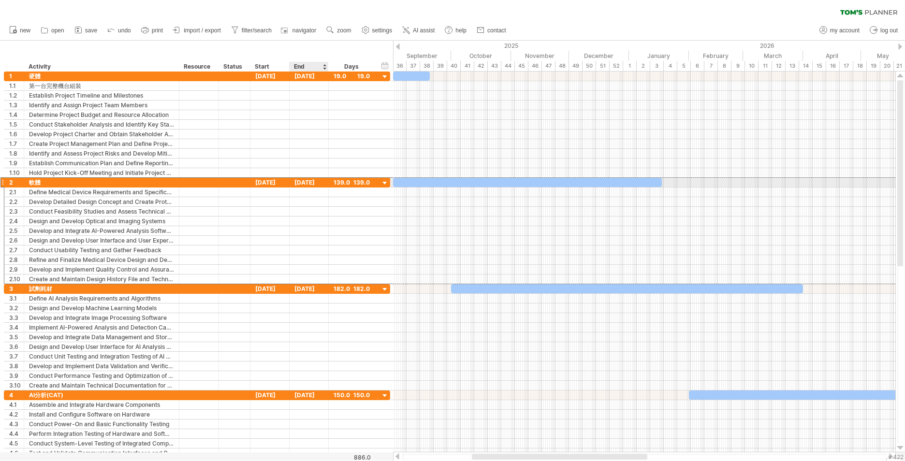
click at [318, 187] on div "[DATE]" at bounding box center [309, 182] width 39 height 9
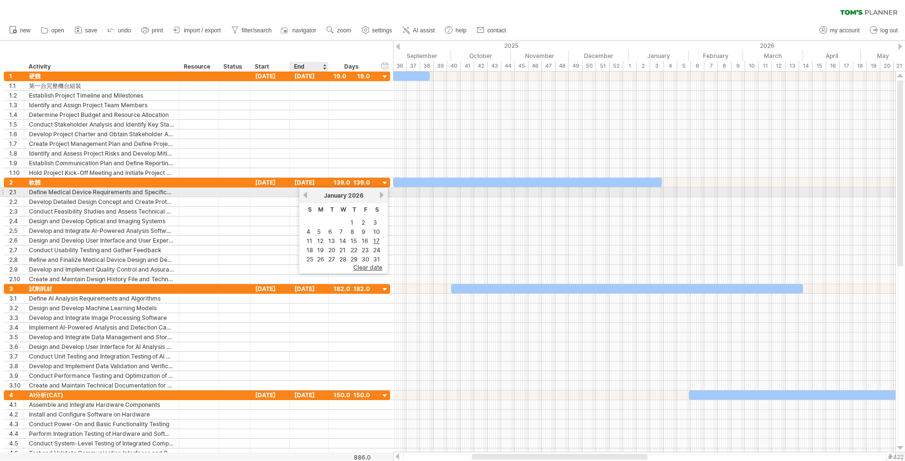
click at [304, 194] on link "previous" at bounding box center [305, 194] width 7 height 7
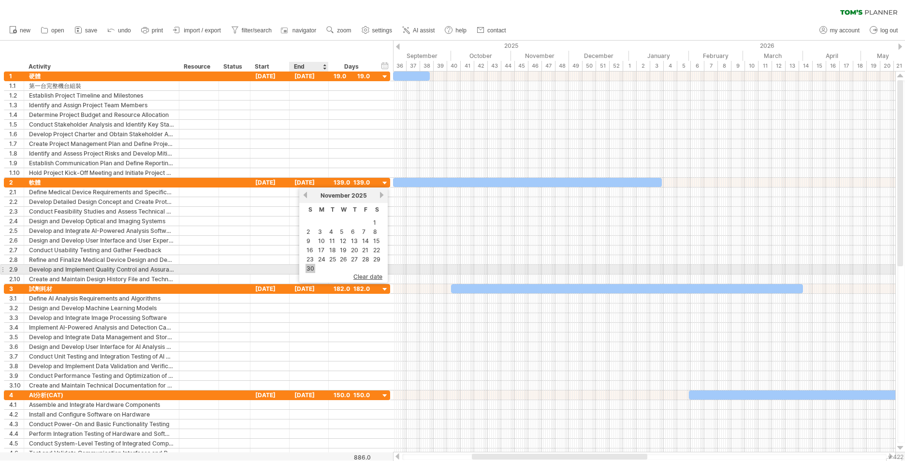
click at [311, 268] on link "30" at bounding box center [310, 268] width 10 height 9
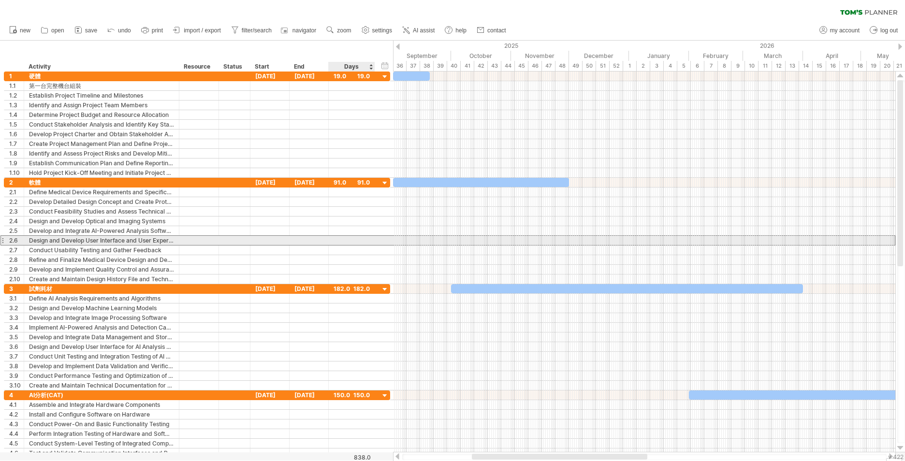
click at [377, 242] on div "**********" at bounding box center [197, 240] width 386 height 10
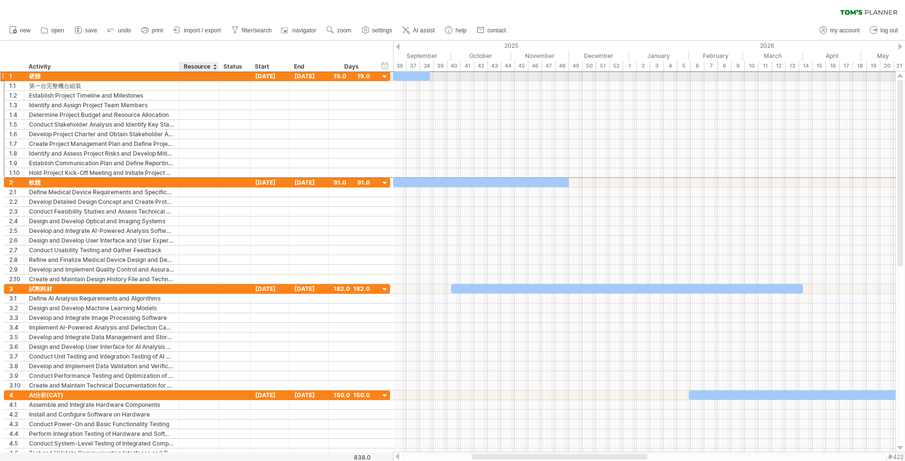
click at [204, 77] on div at bounding box center [198, 76] width 29 height 9
click at [110, 76] on div "硬體" at bounding box center [101, 76] width 145 height 9
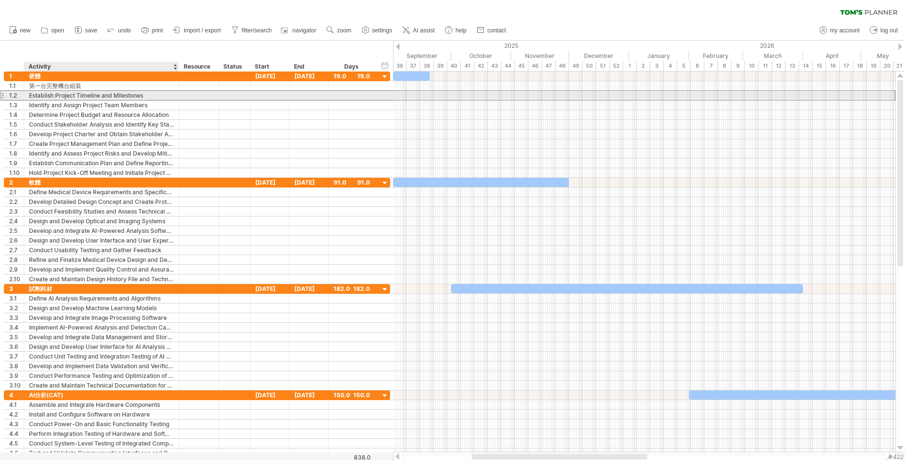
click at [163, 95] on div "Establish Project Timeline and Milestones" at bounding box center [101, 95] width 145 height 9
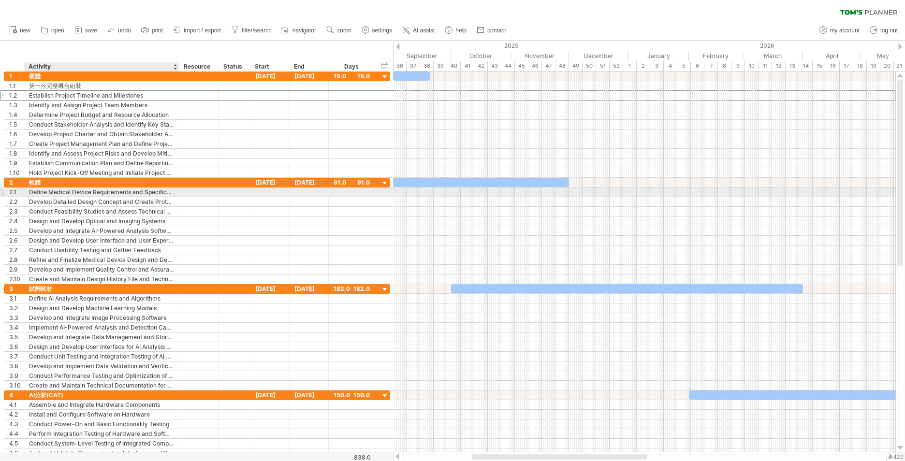
click at [119, 193] on div "Define Medical Device Requirements and Specifications" at bounding box center [101, 192] width 145 height 9
type input "****"
type input "**"
type input "******"
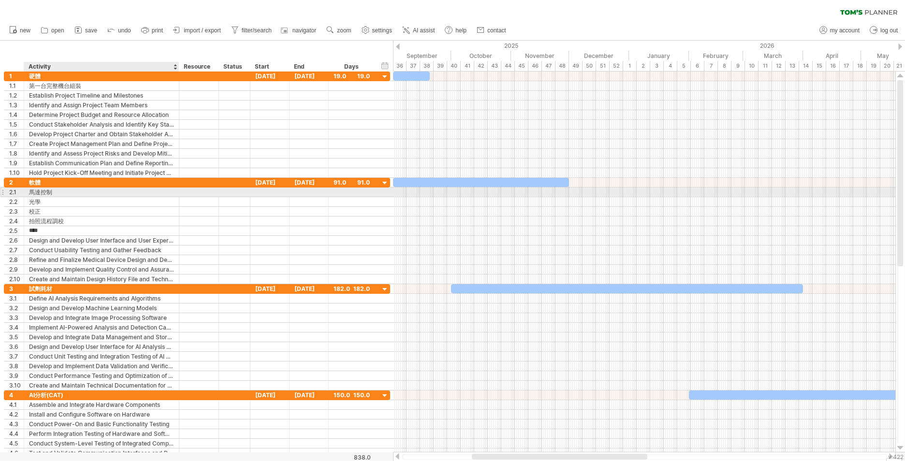
type input "*****"
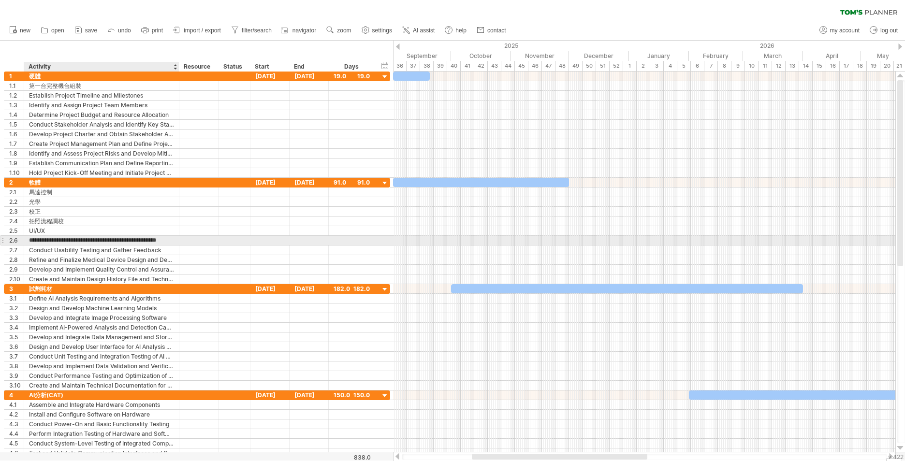
click at [131, 243] on input "**********" at bounding box center [101, 240] width 145 height 9
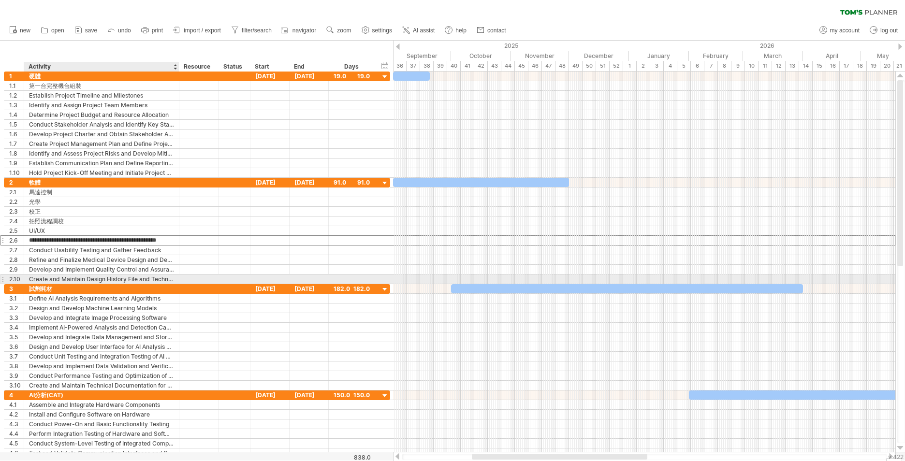
click at [138, 278] on div "Create and Maintain Design History File and Technical Documentation" at bounding box center [101, 279] width 145 height 9
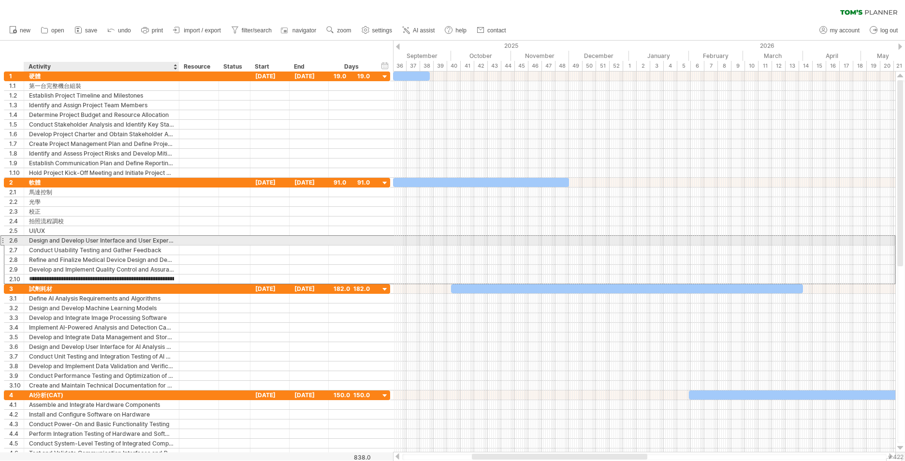
type input "**********"
click at [161, 240] on div "Design and Develop User Interface and User Experience" at bounding box center [101, 240] width 145 height 9
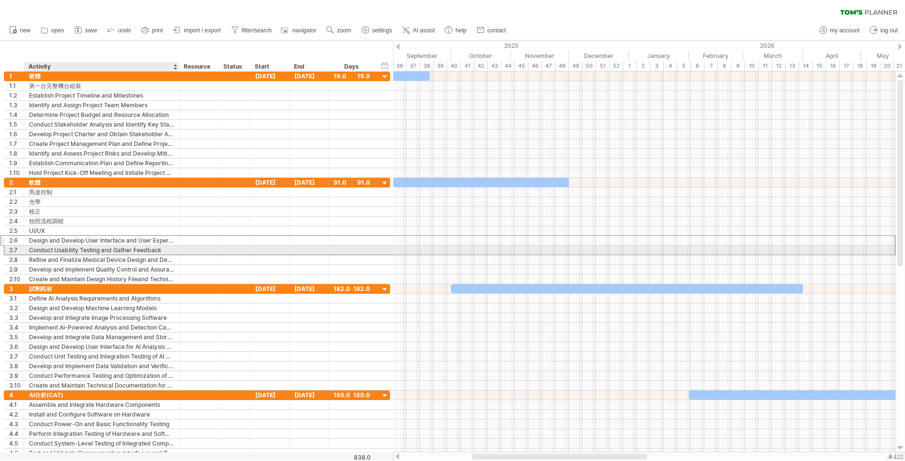
click at [160, 251] on div "Conduct Usability Testing and Gather Feedback" at bounding box center [101, 250] width 145 height 9
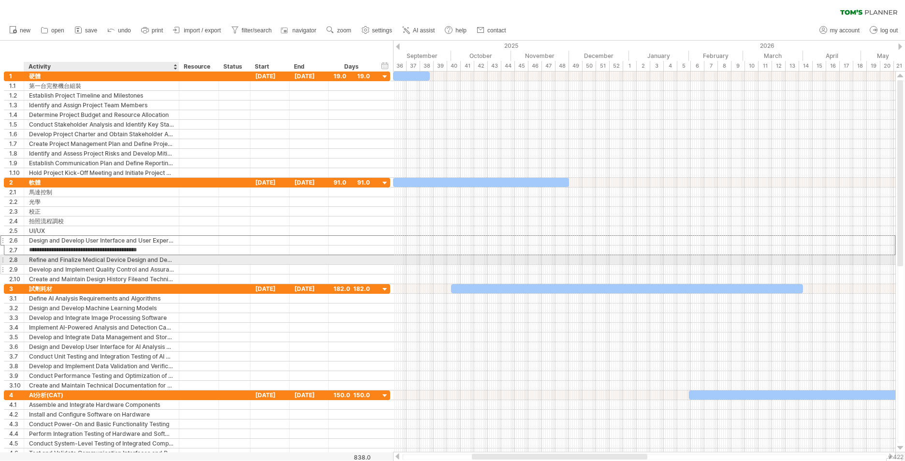
click at [160, 262] on div "Refine and Finalize Medical Device Design and Development" at bounding box center [101, 259] width 145 height 9
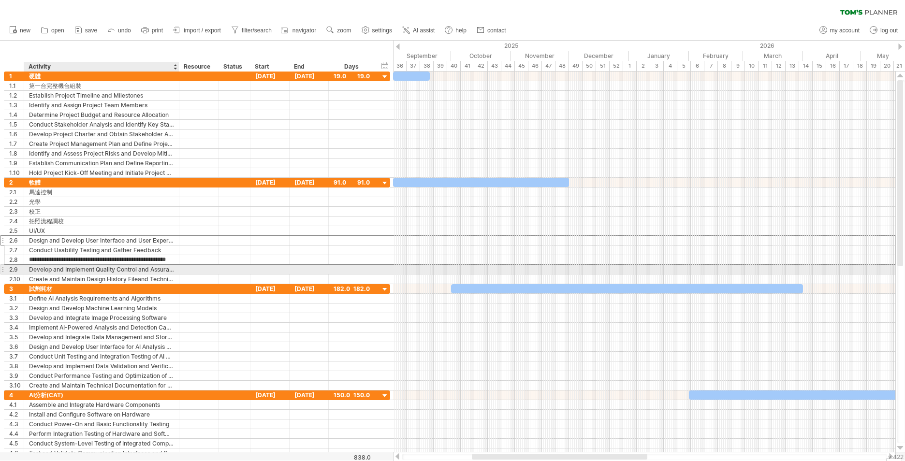
click at [160, 272] on div "Develop and Implement Quality Control and Assurance Processes" at bounding box center [101, 269] width 145 height 9
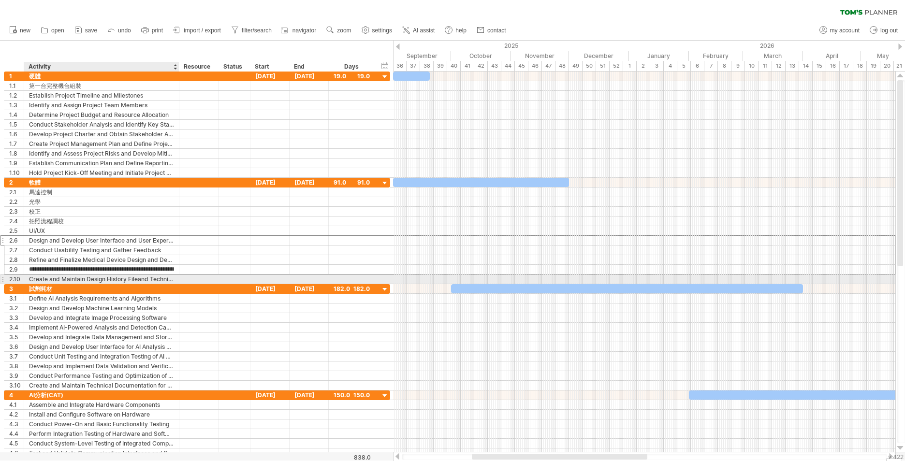
click at [160, 282] on div "Create and Maintain Design History Fileand Technical Documentation" at bounding box center [101, 279] width 145 height 9
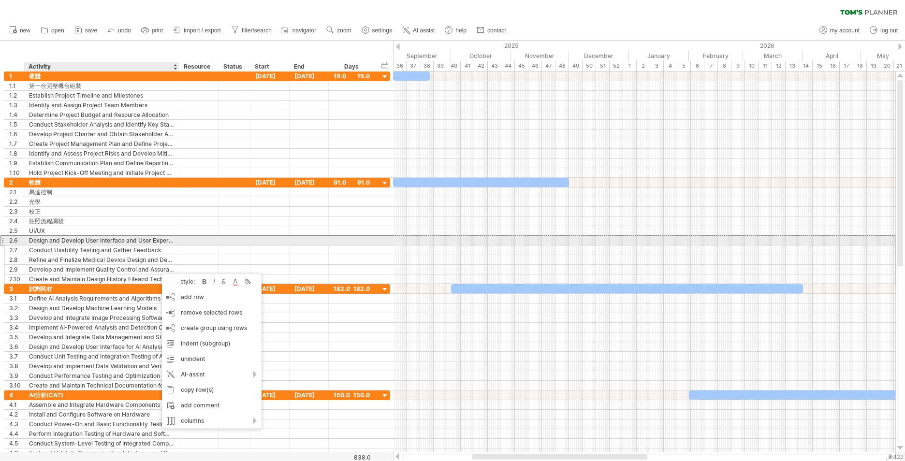
click at [82, 242] on div "Design and Develop User Interface and User Experience" at bounding box center [101, 240] width 145 height 9
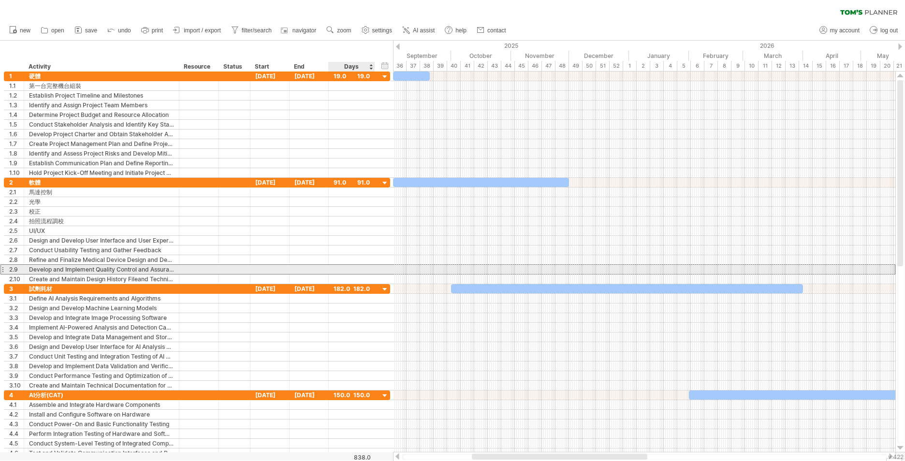
click at [349, 269] on div at bounding box center [352, 269] width 36 height 9
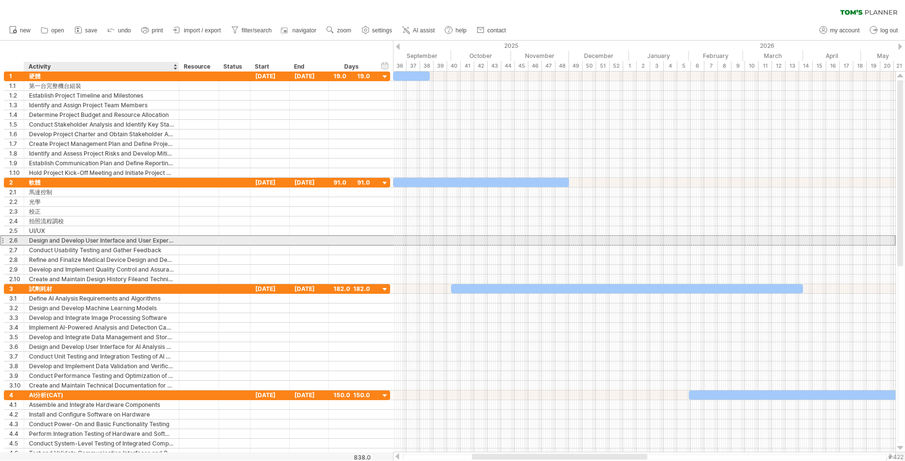
click at [79, 237] on div "Design and Develop User Interface and User Experience" at bounding box center [101, 240] width 145 height 9
click at [3, 239] on div at bounding box center [2, 240] width 4 height 10
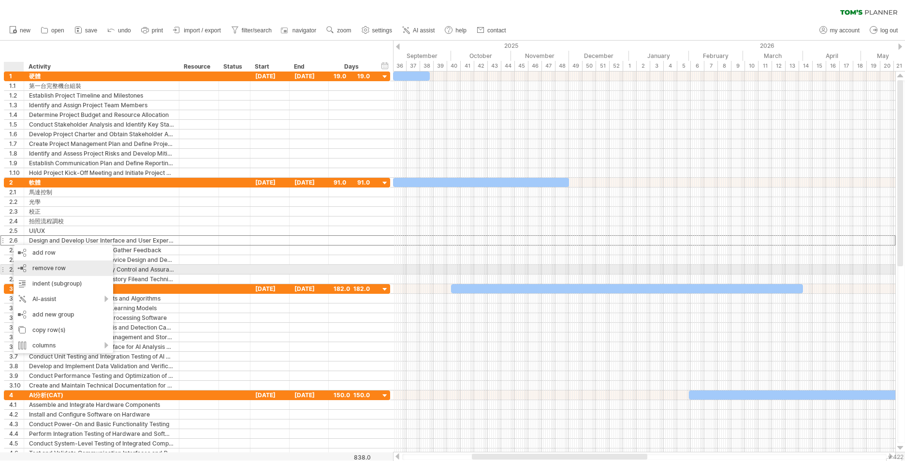
click at [89, 269] on div "remove row remove selected rows" at bounding box center [64, 268] width 100 height 15
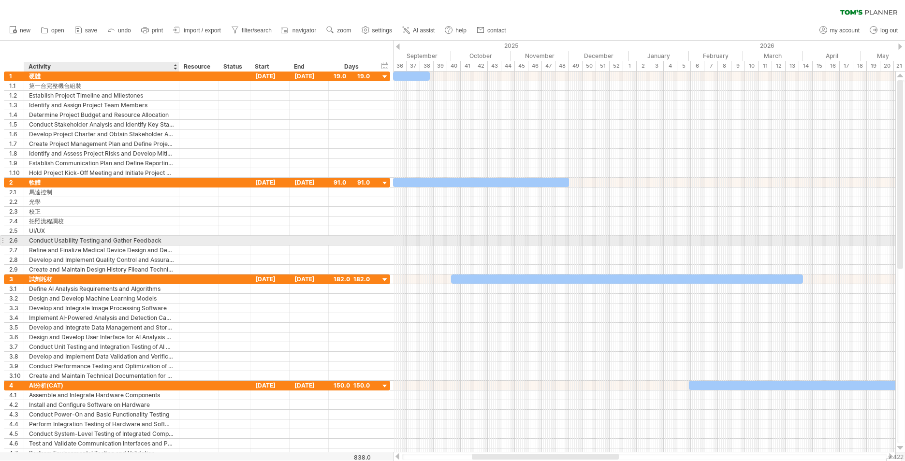
click at [87, 245] on div "**********" at bounding box center [197, 241] width 386 height 10
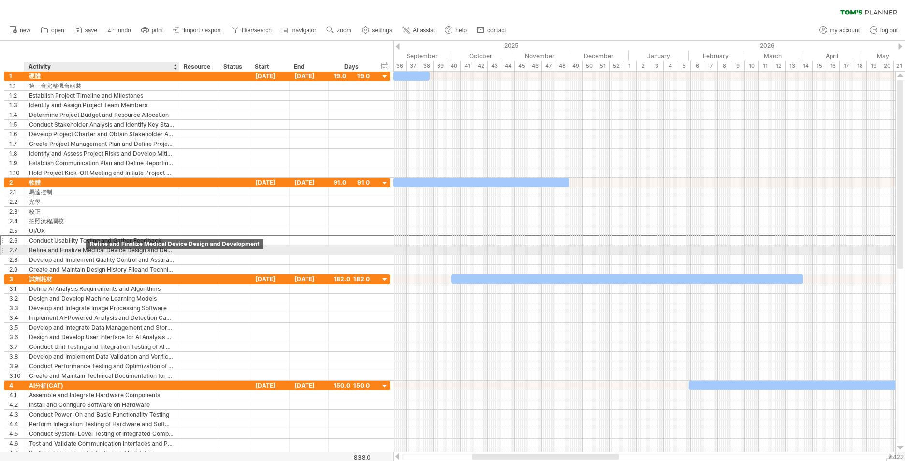
click at [86, 251] on div "Refine and Finalize Medical Device Design and Development" at bounding box center [101, 250] width 145 height 9
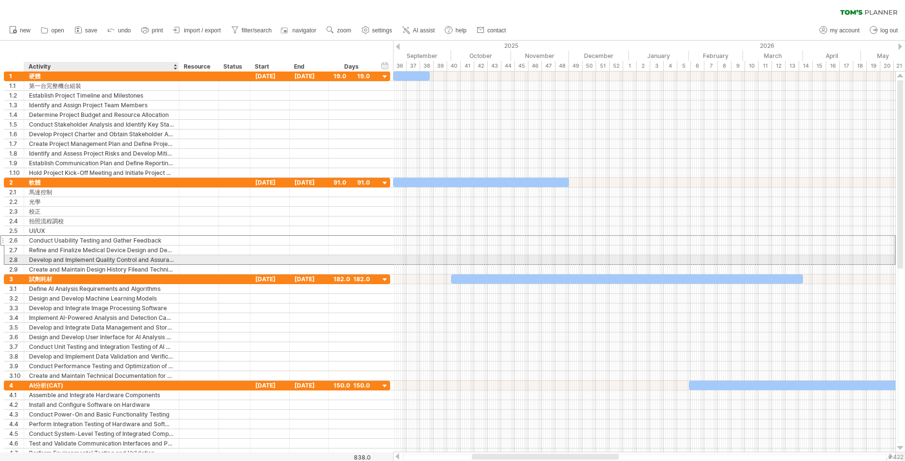
click at [88, 258] on div "Develop and Implement Quality Control and Assurance Processes" at bounding box center [101, 259] width 145 height 9
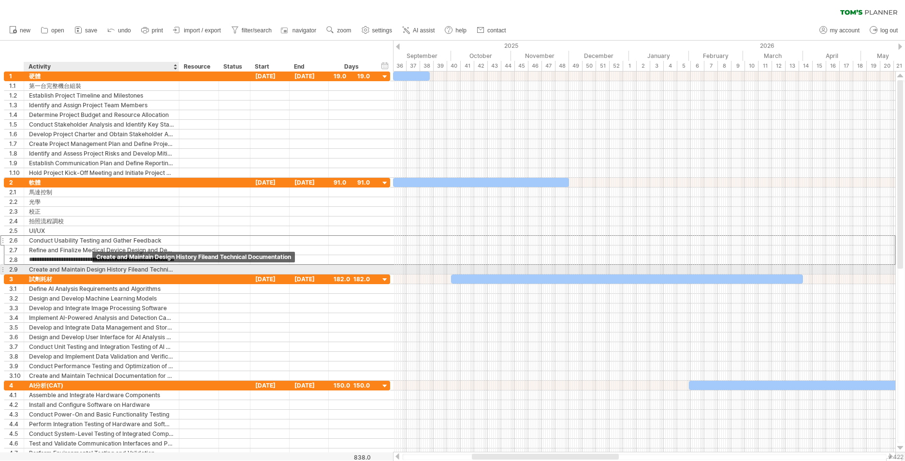
click at [93, 267] on div "Create and Maintain Design History Fileand Technical Documentation" at bounding box center [101, 269] width 145 height 9
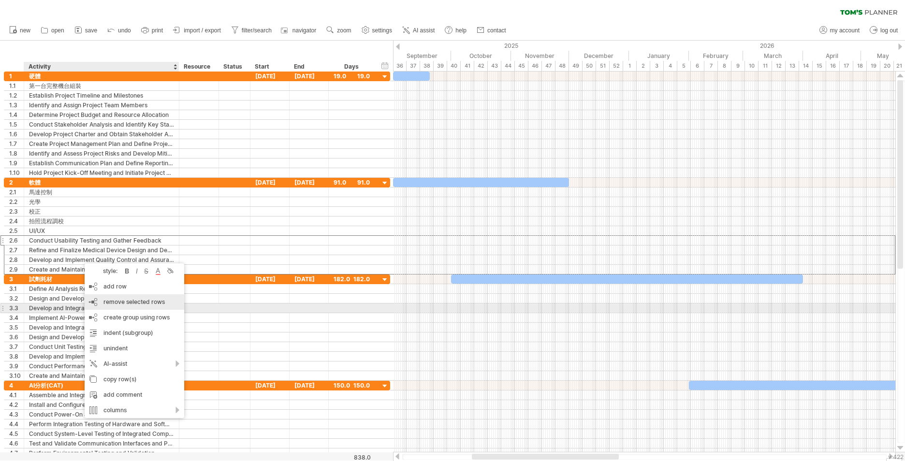
click at [132, 305] on span "remove selected rows" at bounding box center [133, 301] width 61 height 7
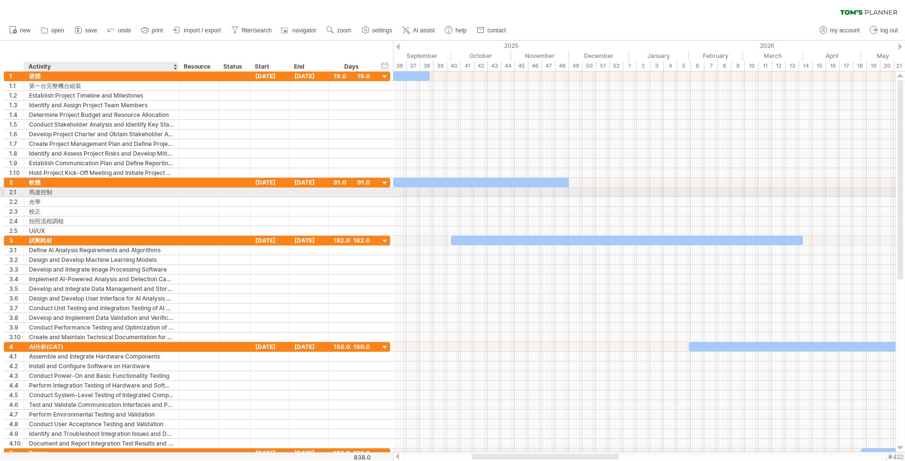
click at [85, 192] on div "馬達控制" at bounding box center [101, 192] width 145 height 9
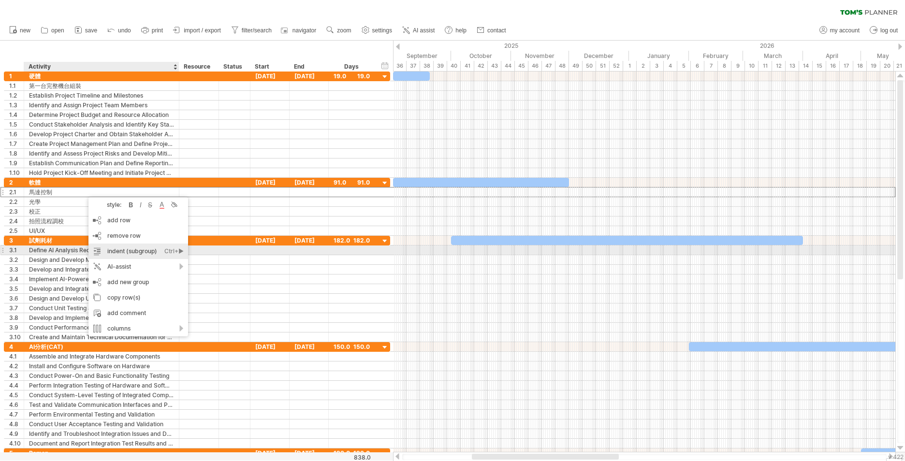
click at [136, 252] on div "indent (subgroup) Ctrl+► Cmd+►" at bounding box center [138, 251] width 100 height 15
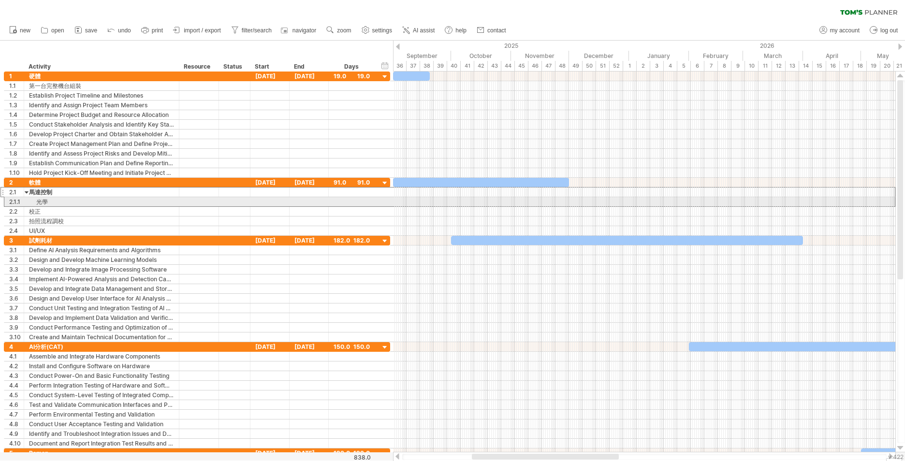
click at [63, 200] on div "光學" at bounding box center [101, 201] width 145 height 9
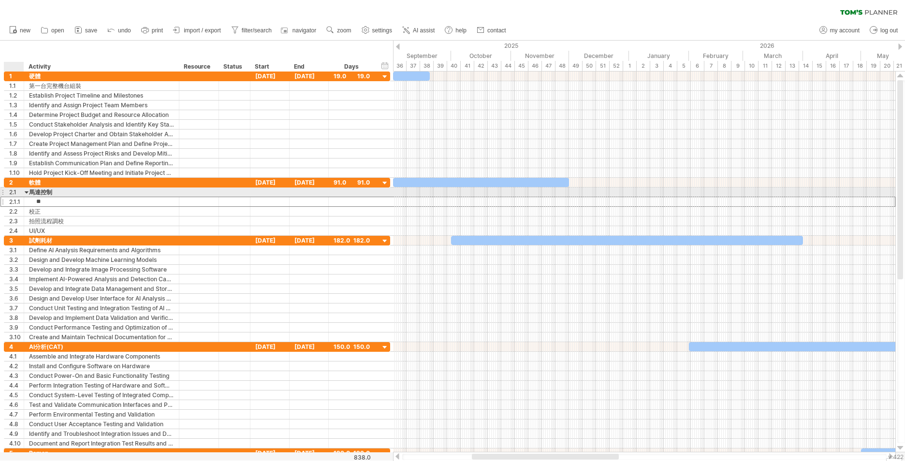
click at [27, 193] on div at bounding box center [27, 192] width 4 height 9
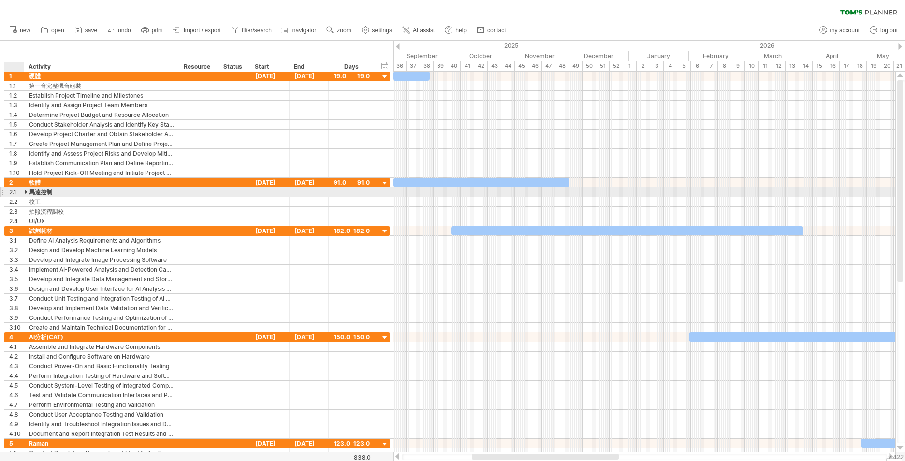
click at [26, 193] on div at bounding box center [27, 192] width 4 height 9
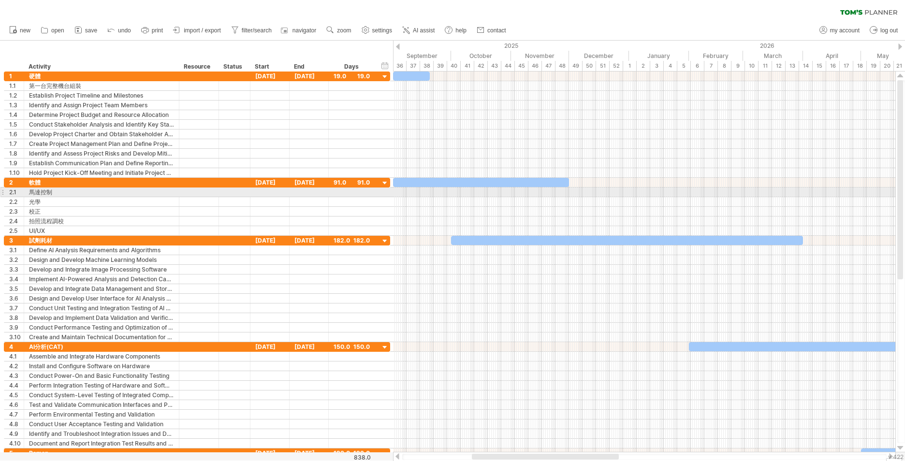
click at [64, 193] on div "馬達控制" at bounding box center [101, 192] width 145 height 9
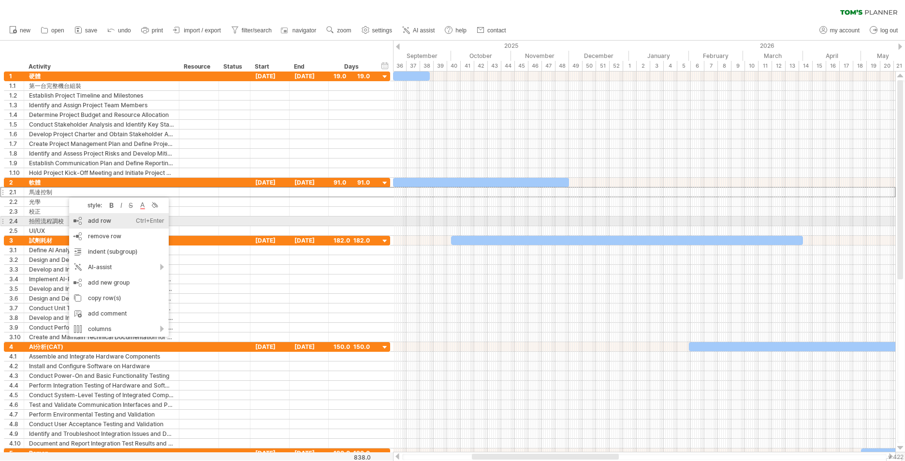
click at [116, 218] on div "add row Ctrl+Enter Cmd+Enter" at bounding box center [119, 220] width 100 height 15
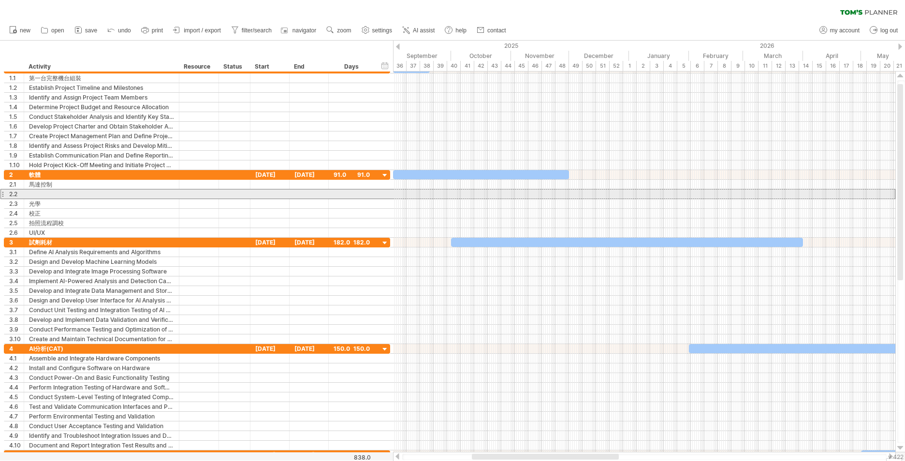
click at [61, 196] on div at bounding box center [101, 193] width 145 height 9
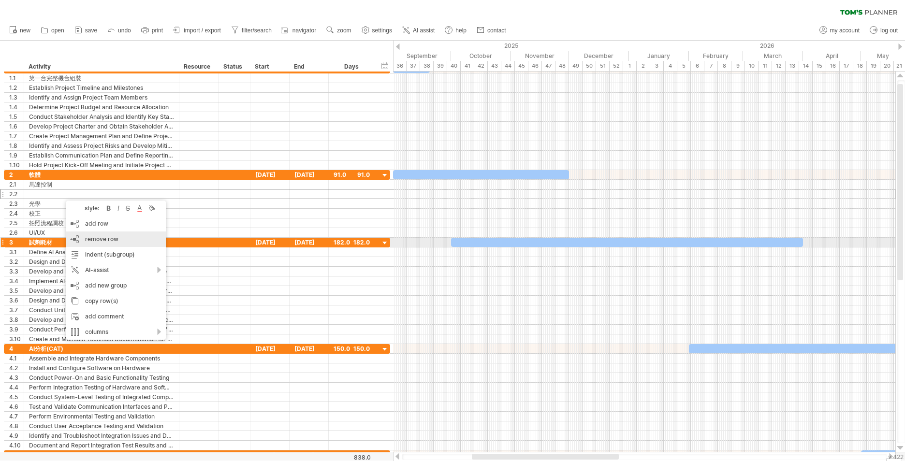
click at [106, 246] on div "remove row remove selected rows" at bounding box center [116, 239] width 100 height 15
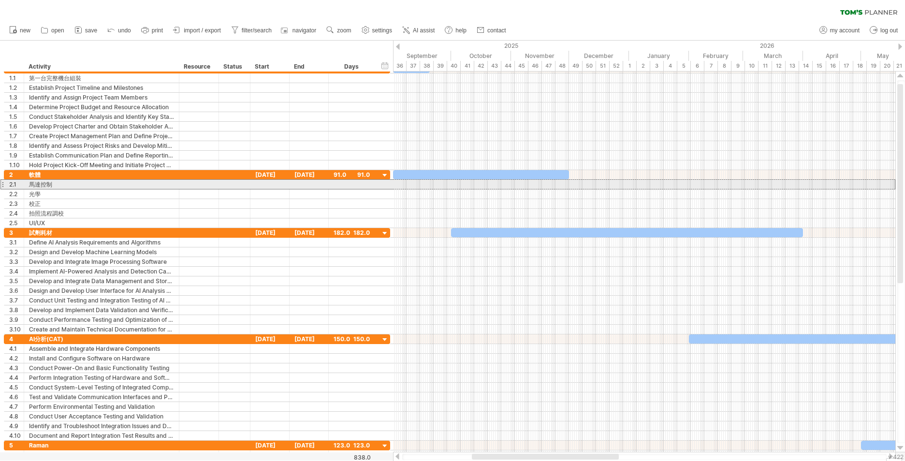
click at [93, 185] on div "馬達控制" at bounding box center [101, 184] width 145 height 9
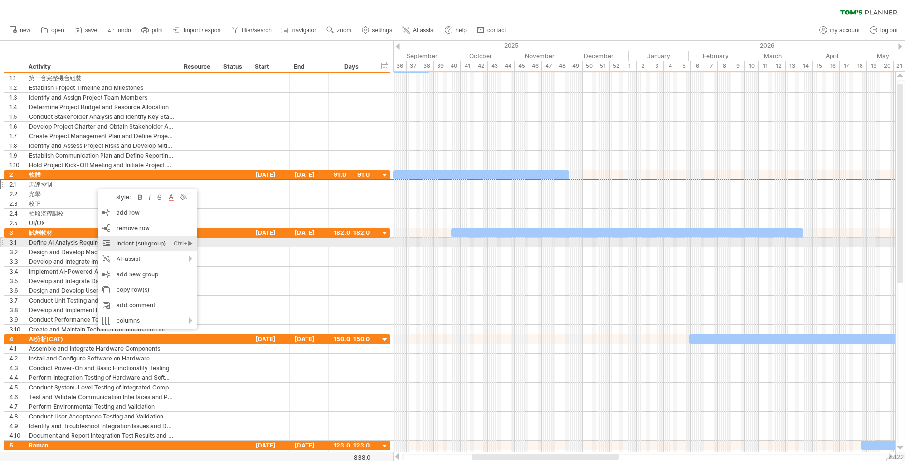
click at [142, 241] on div "indent (subgroup) Ctrl+► Cmd+►" at bounding box center [148, 243] width 100 height 15
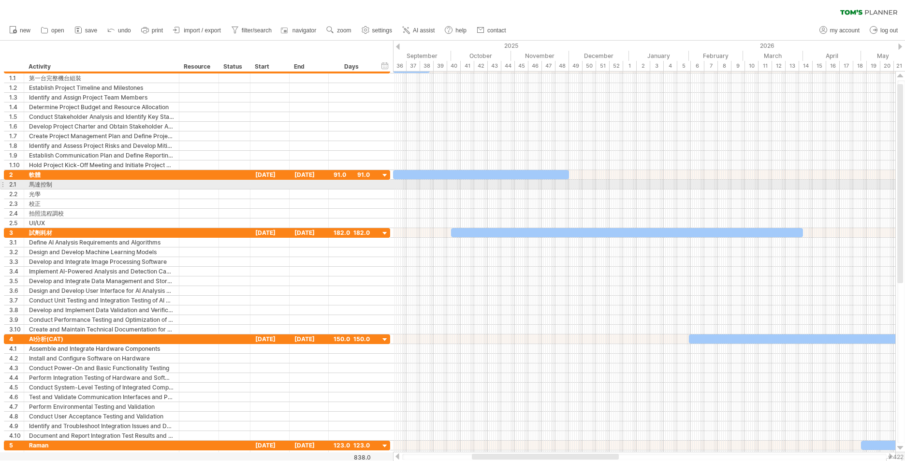
click at [77, 186] on div "馬達控制" at bounding box center [101, 184] width 145 height 9
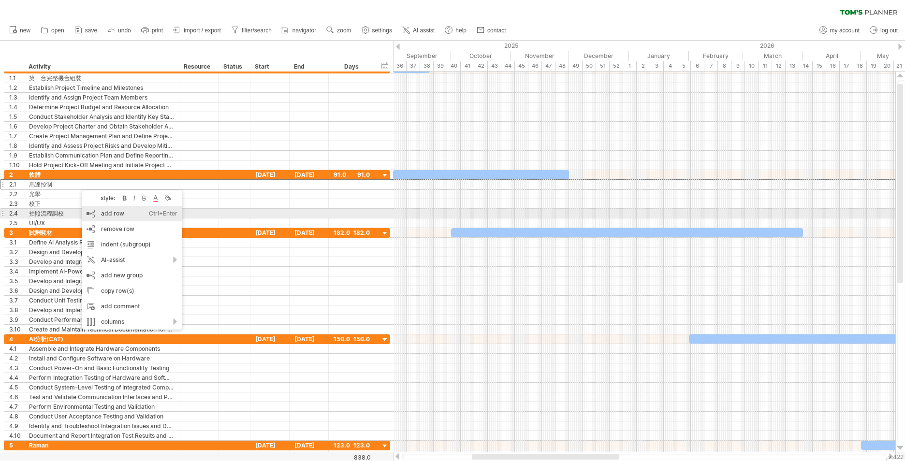
click at [120, 210] on div "add row Ctrl+Enter Cmd+Enter" at bounding box center [132, 213] width 100 height 15
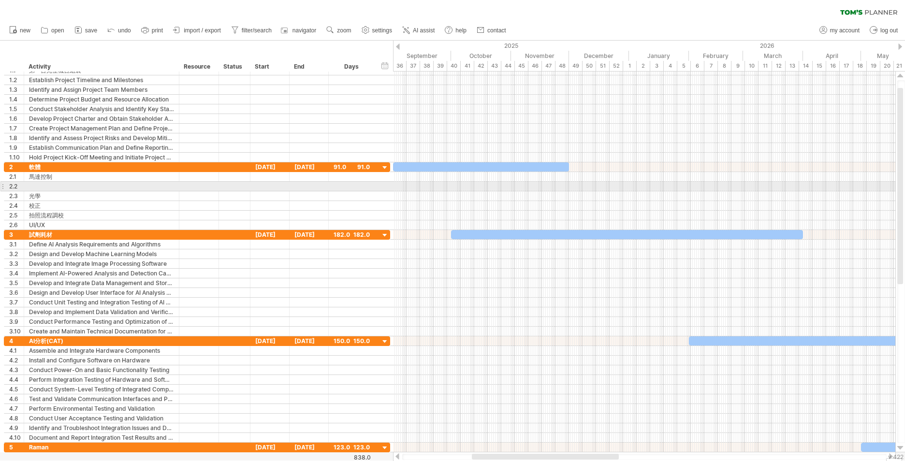
click at [67, 186] on div at bounding box center [101, 186] width 145 height 9
type input "***"
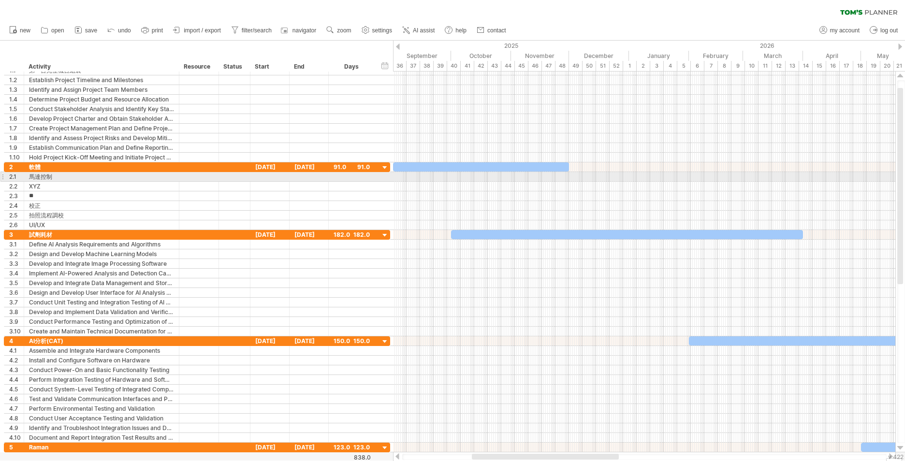
click at [75, 179] on div "馬達控制" at bounding box center [101, 176] width 145 height 9
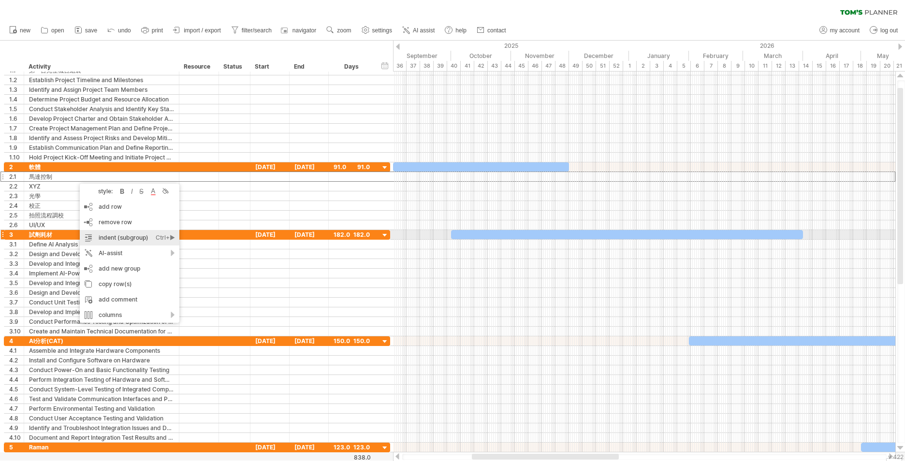
click at [128, 233] on div "indent (subgroup) Ctrl+► Cmd+►" at bounding box center [130, 237] width 100 height 15
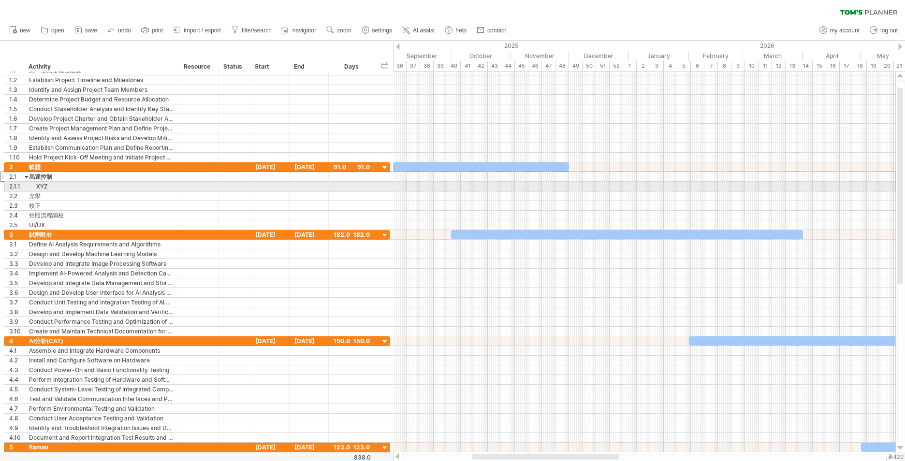
click at [72, 186] on div "XYZ" at bounding box center [101, 186] width 145 height 9
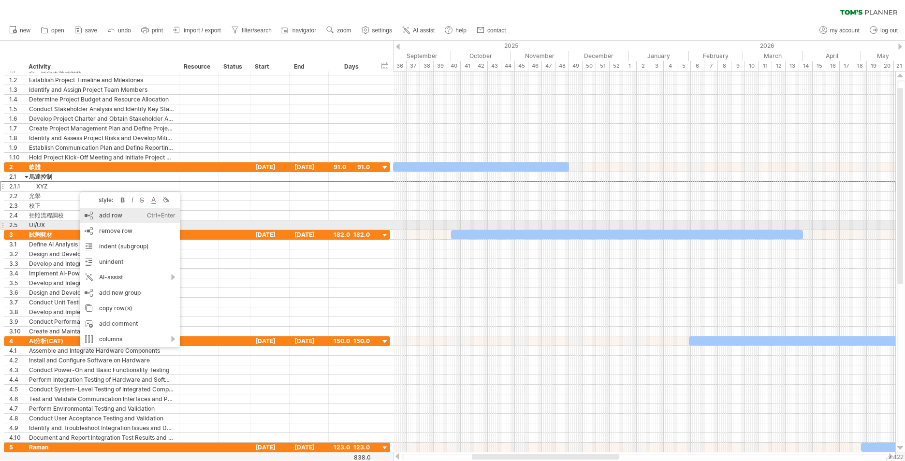
click at [125, 219] on div "add row Ctrl+Enter Cmd+Enter" at bounding box center [130, 215] width 100 height 15
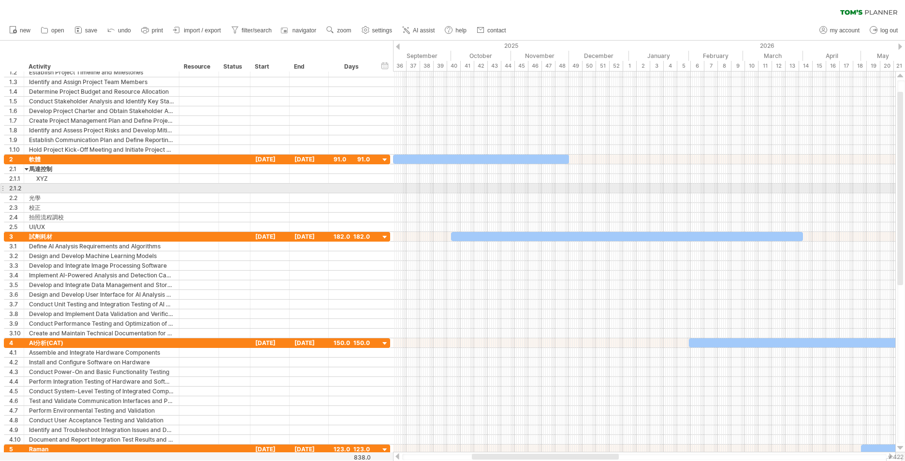
click at [96, 187] on div at bounding box center [101, 188] width 145 height 9
click at [85, 179] on div "XYZ" at bounding box center [101, 178] width 145 height 9
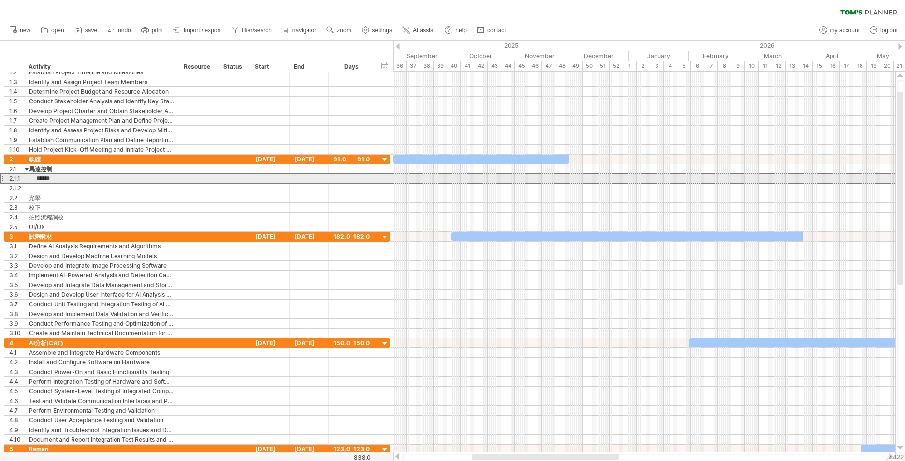
type input "******"
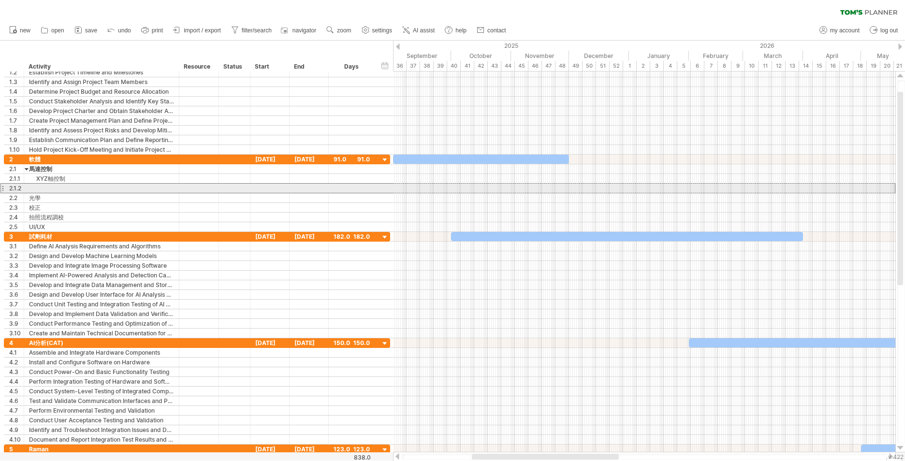
click at [76, 187] on input "text" at bounding box center [101, 188] width 145 height 9
type input "*********"
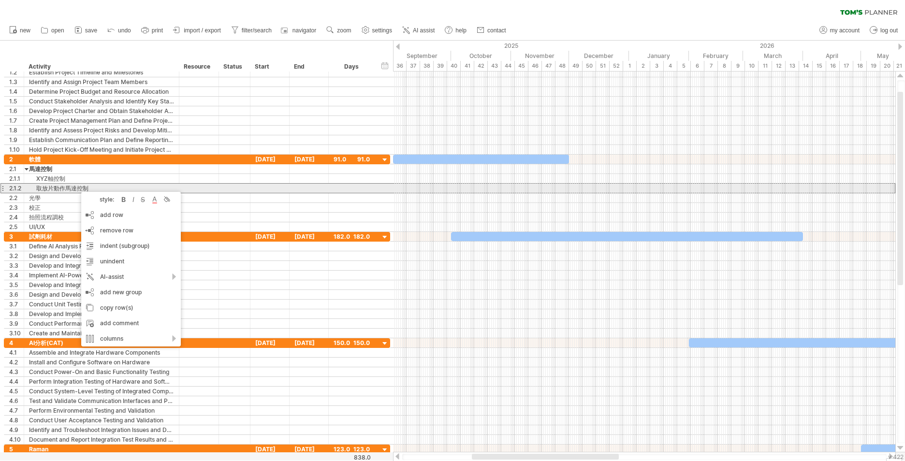
click at [70, 189] on div "取放片動作馬達控制" at bounding box center [101, 188] width 145 height 9
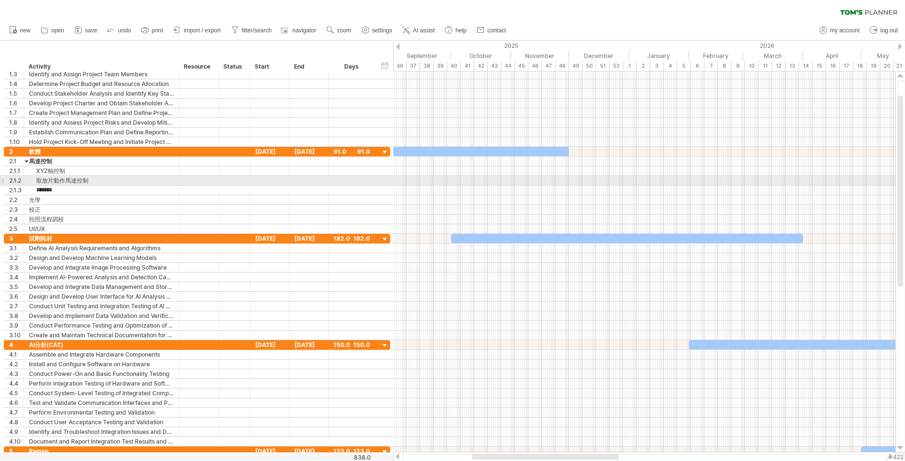
type input "******"
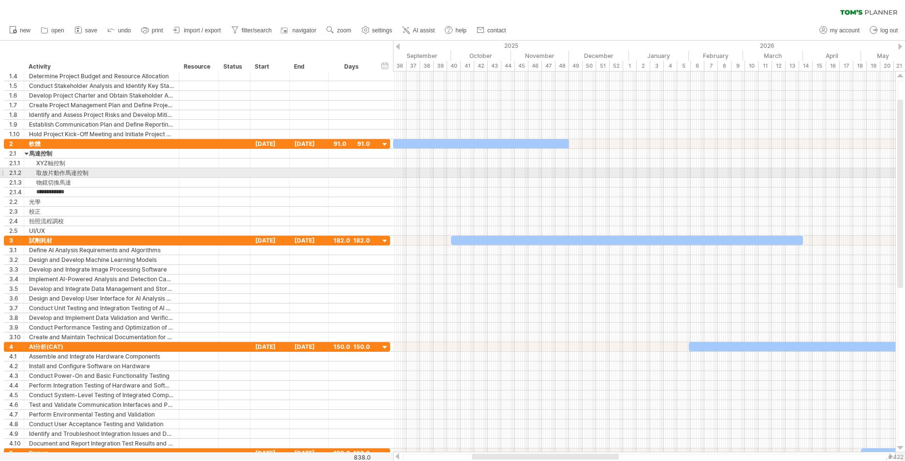
type input "**********"
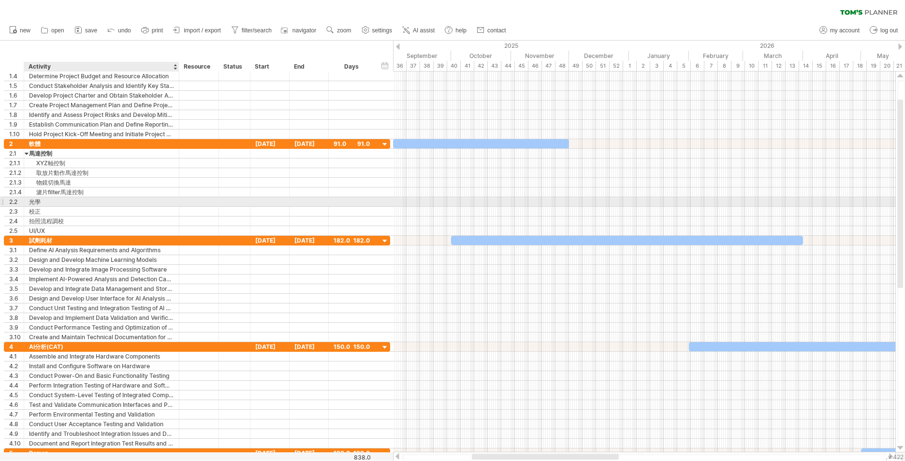
click at [156, 203] on div "光學" at bounding box center [101, 201] width 145 height 9
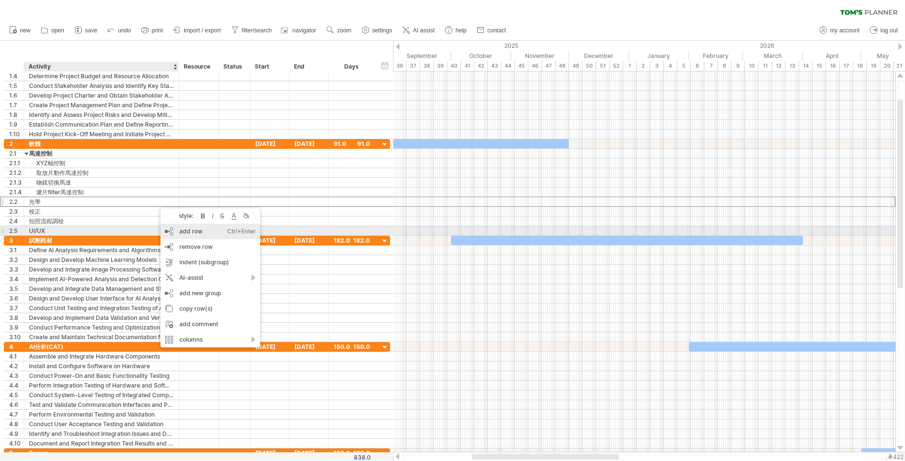
click at [191, 232] on div "add row Ctrl+Enter Cmd+Enter" at bounding box center [210, 231] width 100 height 15
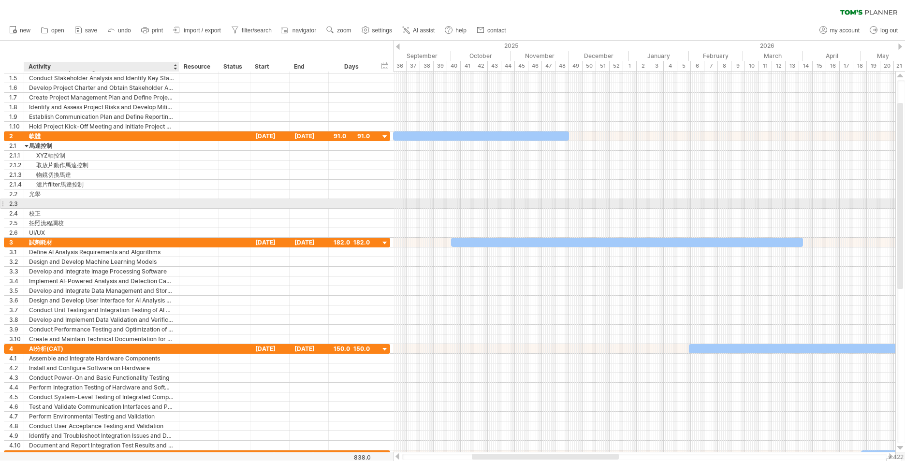
click at [58, 204] on div at bounding box center [101, 203] width 145 height 9
type input "****"
click at [58, 201] on div "光源控制" at bounding box center [101, 203] width 145 height 9
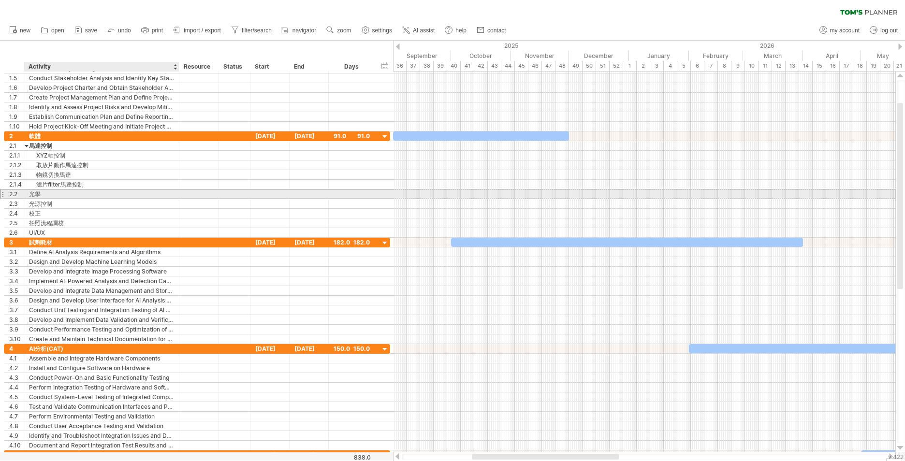
click at [58, 196] on div "光學" at bounding box center [101, 193] width 145 height 9
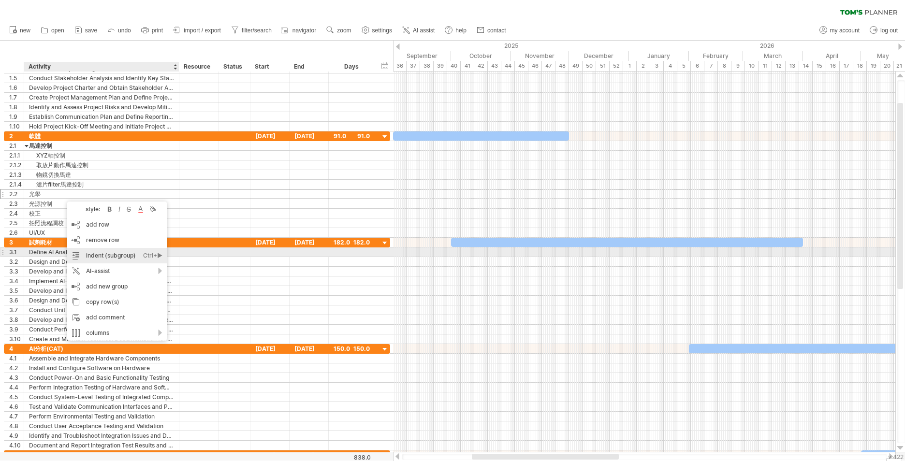
click at [112, 254] on div "indent (subgroup) Ctrl+► Cmd+►" at bounding box center [117, 255] width 100 height 15
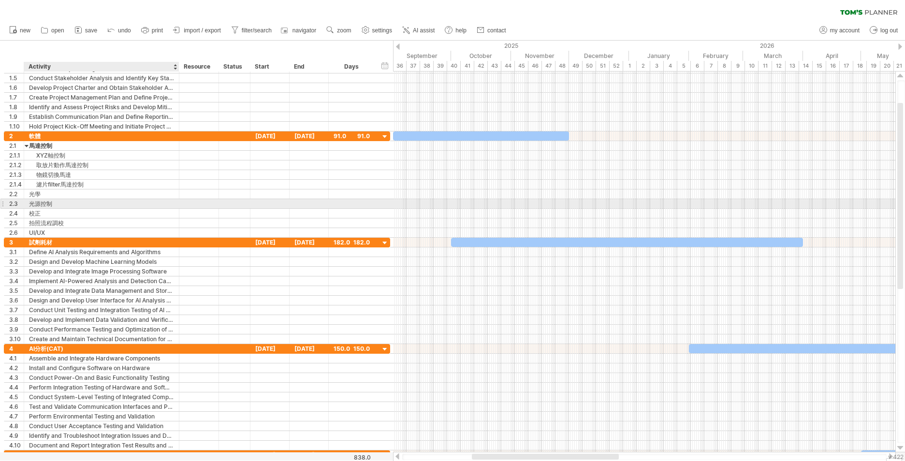
click at [58, 202] on div "光源控制" at bounding box center [101, 203] width 145 height 9
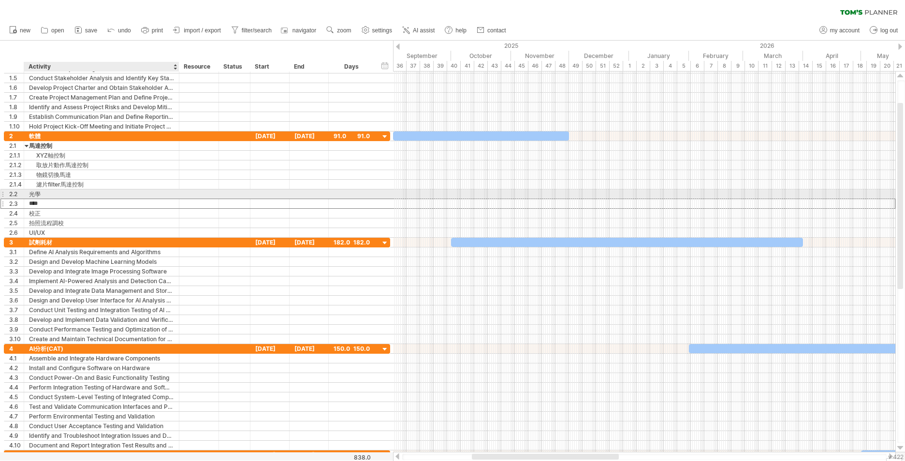
click at [55, 196] on div "光學" at bounding box center [101, 193] width 145 height 9
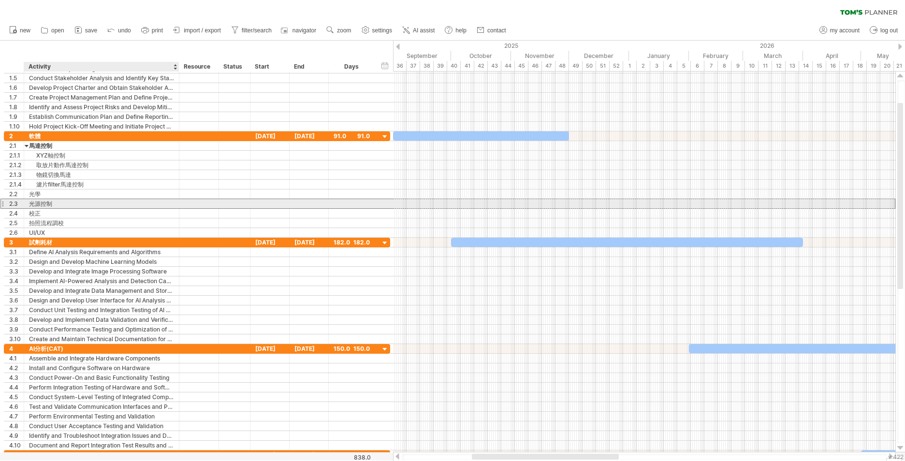
click at [38, 205] on div "光源控制" at bounding box center [101, 203] width 145 height 9
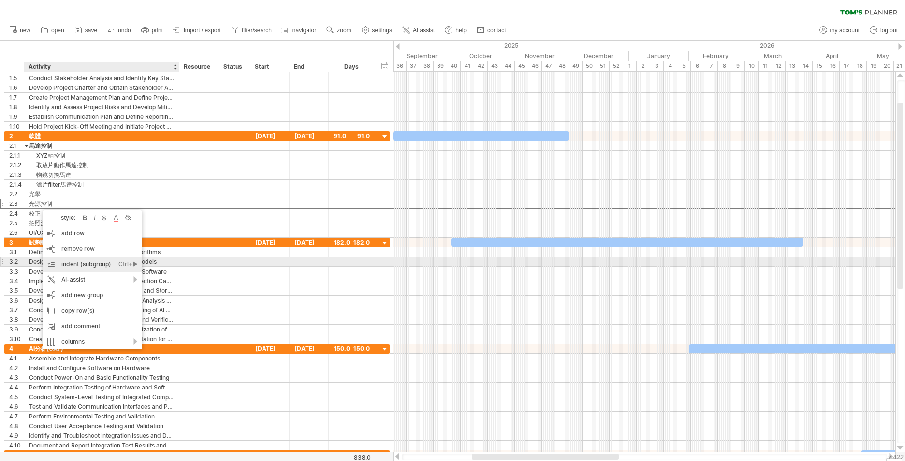
click at [108, 262] on div "indent (subgroup) Ctrl+► Cmd+►" at bounding box center [93, 264] width 100 height 15
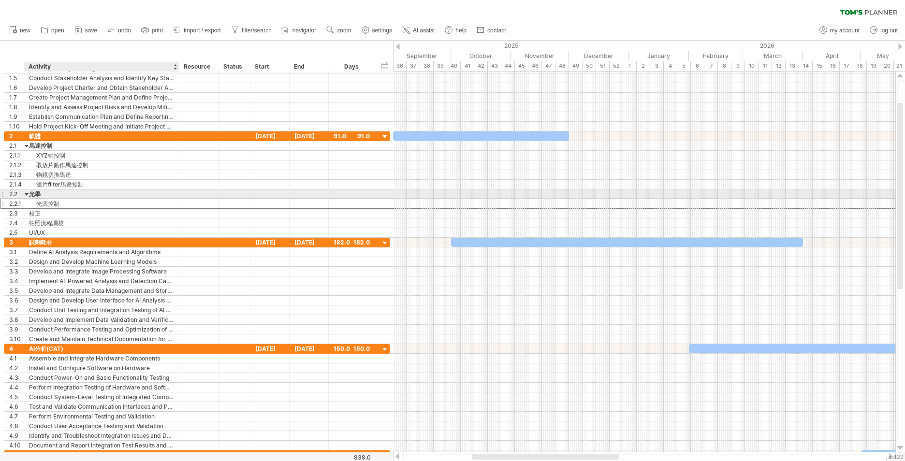
click at [68, 195] on div "光學" at bounding box center [101, 193] width 145 height 9
click at [71, 203] on div "光源控制" at bounding box center [101, 203] width 145 height 9
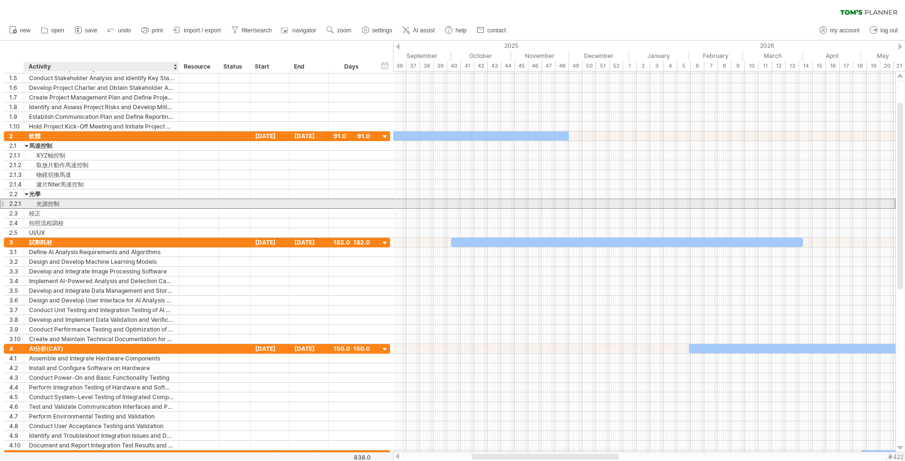
click at [71, 203] on div "光源控制" at bounding box center [101, 203] width 145 height 9
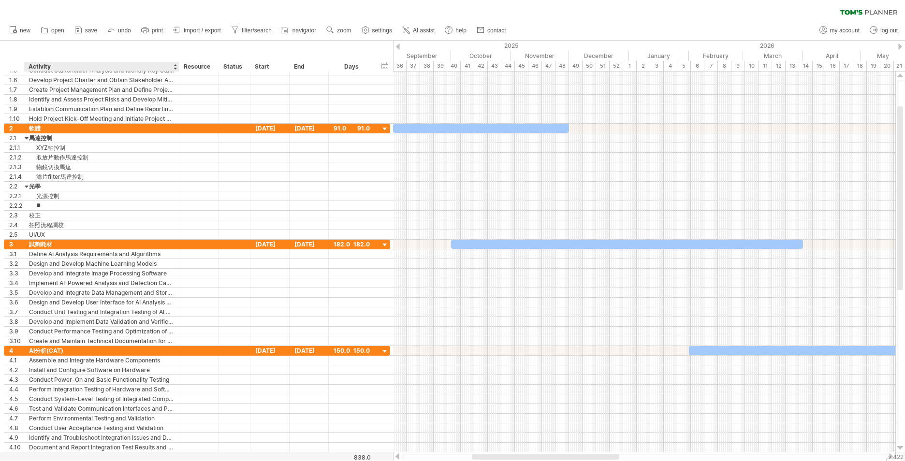
type input "*"
type input "********"
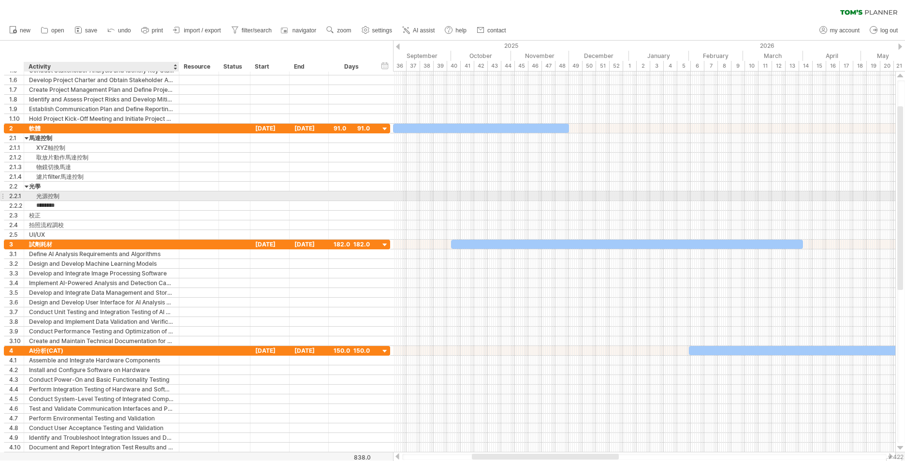
click at [65, 199] on div "光源控制" at bounding box center [101, 195] width 145 height 9
type input "**********"
click at [140, 198] on div "光源控制(光源切換/強度/開關)" at bounding box center [101, 195] width 145 height 9
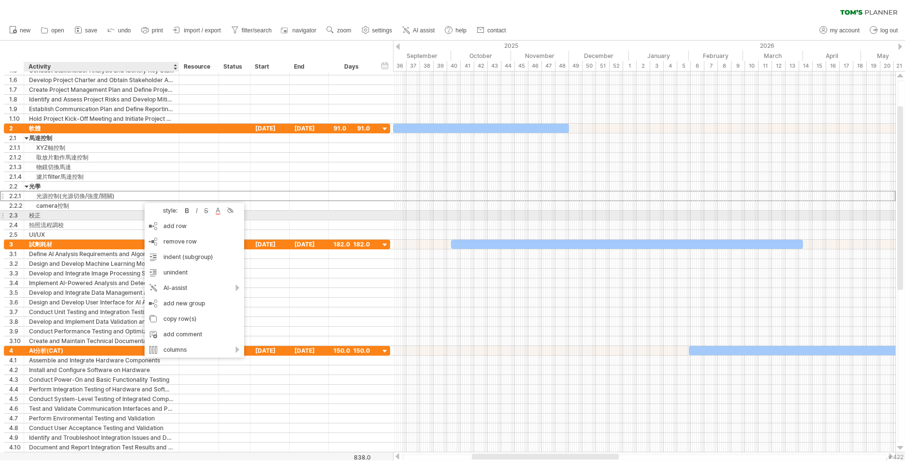
click at [163, 225] on div "add row Ctrl+Enter Cmd+Enter" at bounding box center [195, 225] width 100 height 15
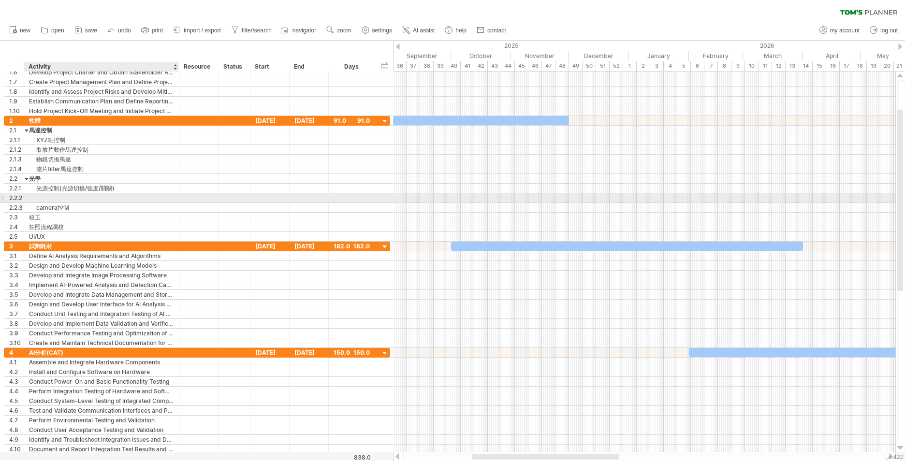
click at [103, 197] on div at bounding box center [101, 197] width 145 height 9
type input "**"
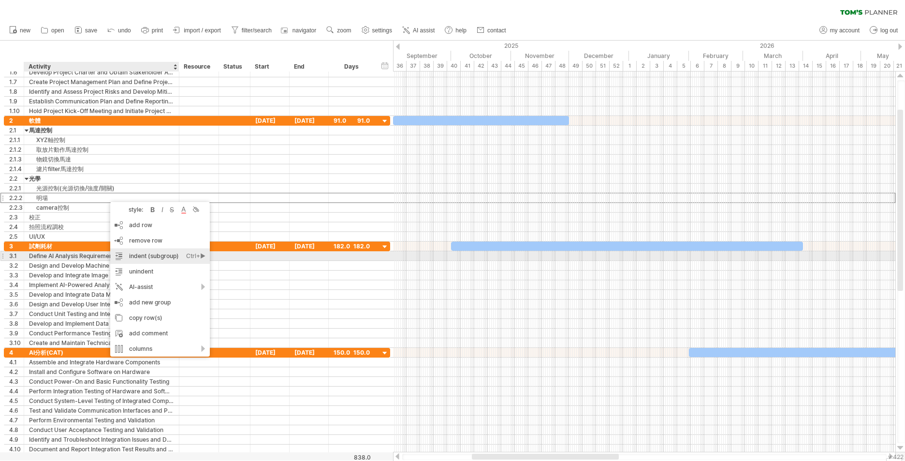
click at [159, 257] on div "indent (subgroup) Ctrl+► Cmd+►" at bounding box center [160, 255] width 100 height 15
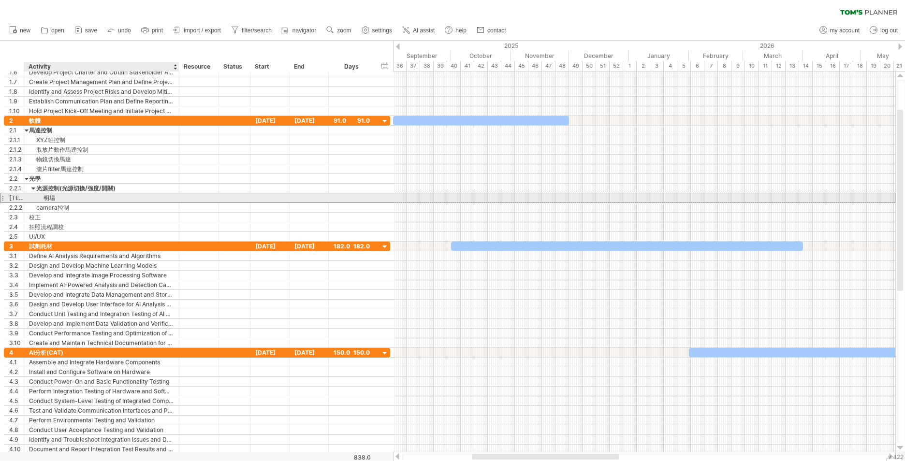
click at [68, 199] on div "明場" at bounding box center [101, 197] width 145 height 9
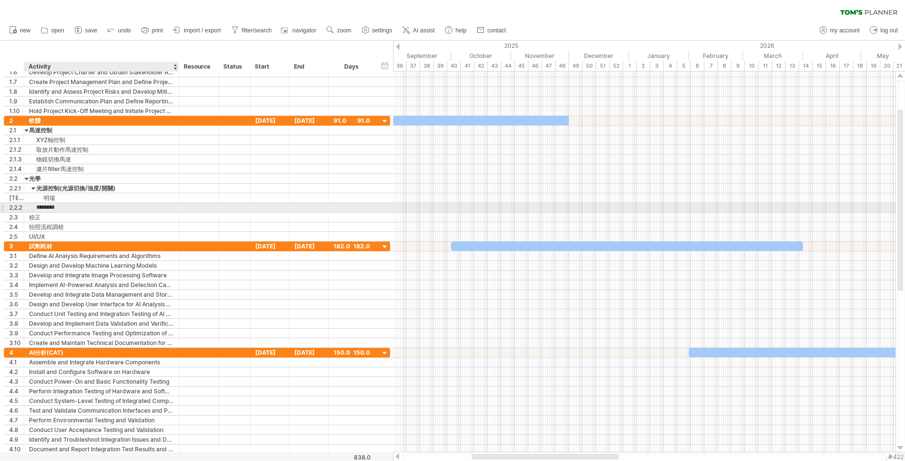
click at [87, 210] on input "********" at bounding box center [101, 207] width 145 height 9
click at [140, 231] on div "拍照流程調校" at bounding box center [101, 226] width 145 height 9
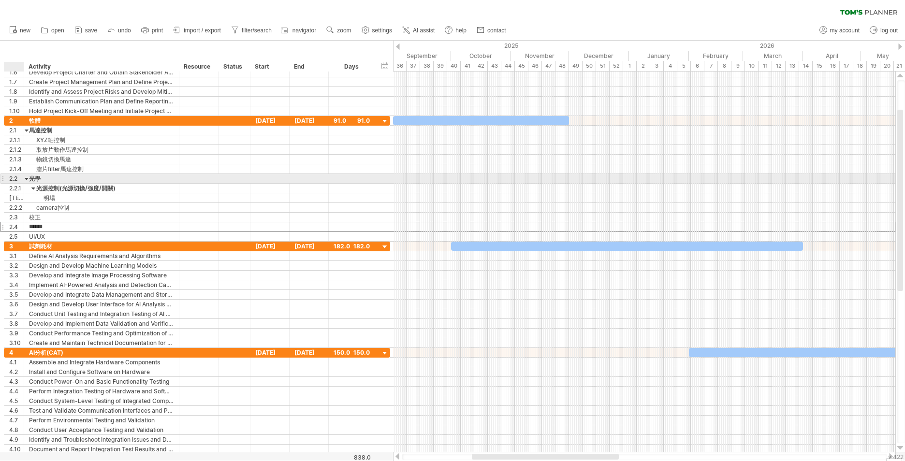
click at [26, 179] on div at bounding box center [27, 178] width 4 height 9
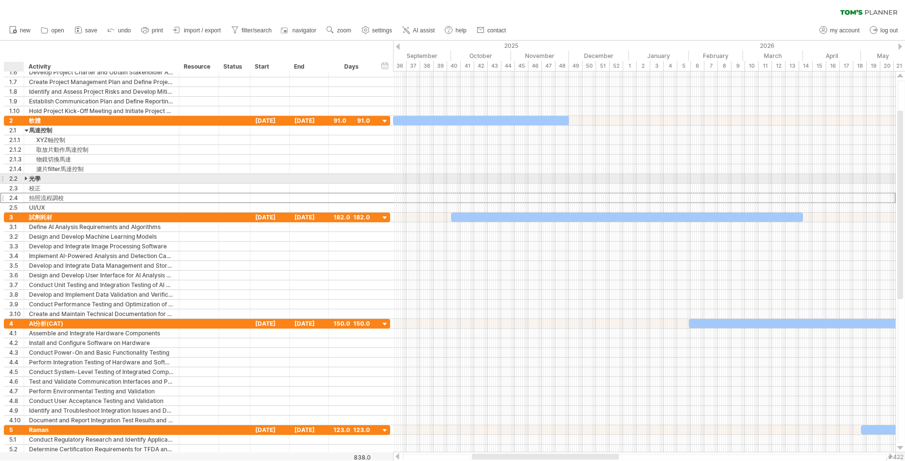
click at [26, 179] on div at bounding box center [27, 178] width 4 height 9
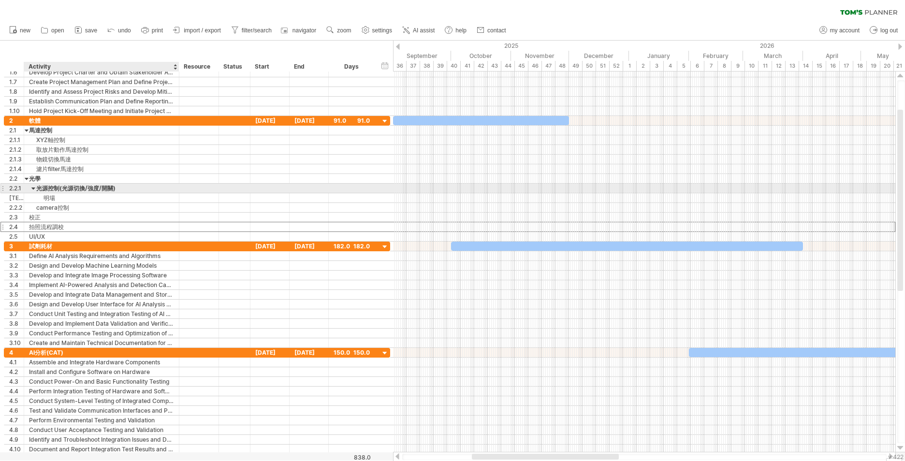
click at [34, 189] on div at bounding box center [33, 188] width 4 height 9
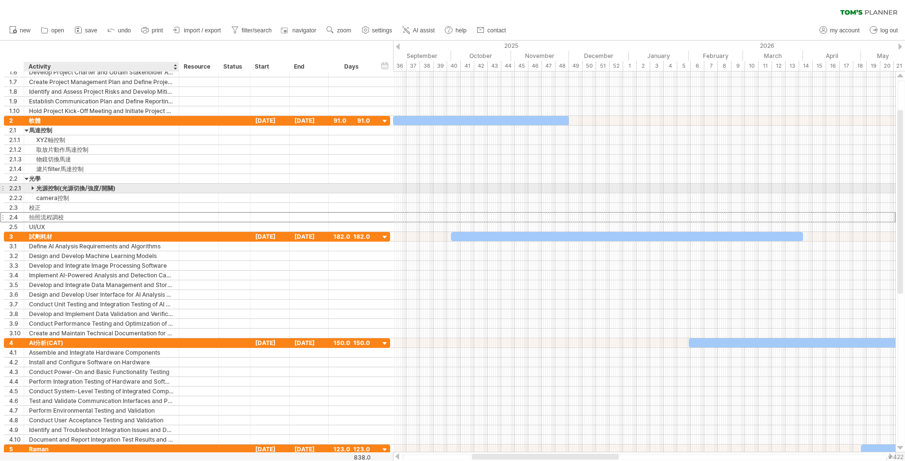
click at [34, 189] on div at bounding box center [33, 188] width 4 height 9
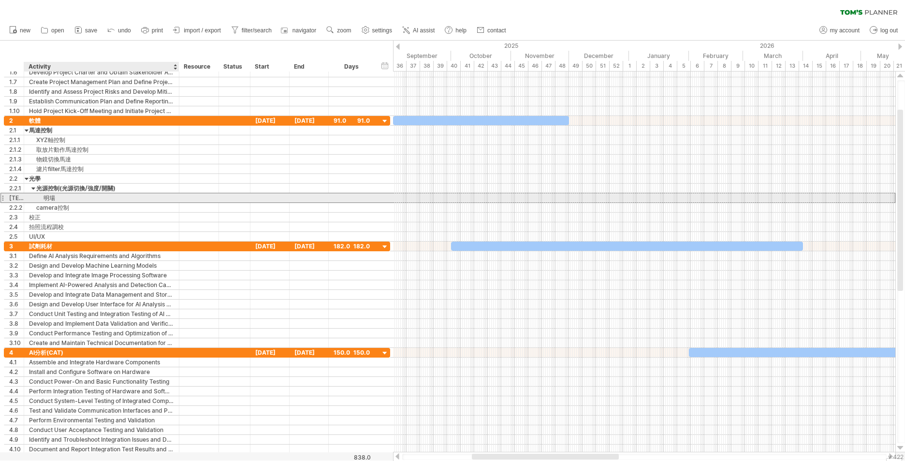
click at [63, 198] on div "明場" at bounding box center [101, 197] width 145 height 9
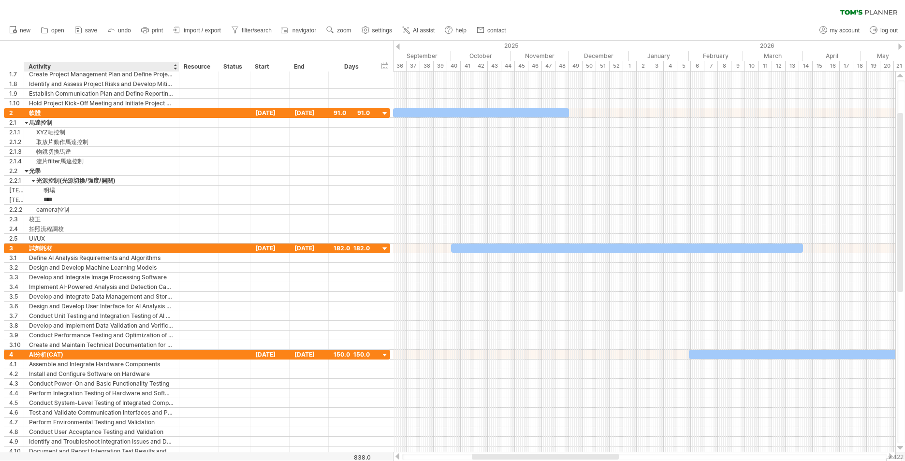
type input "**"
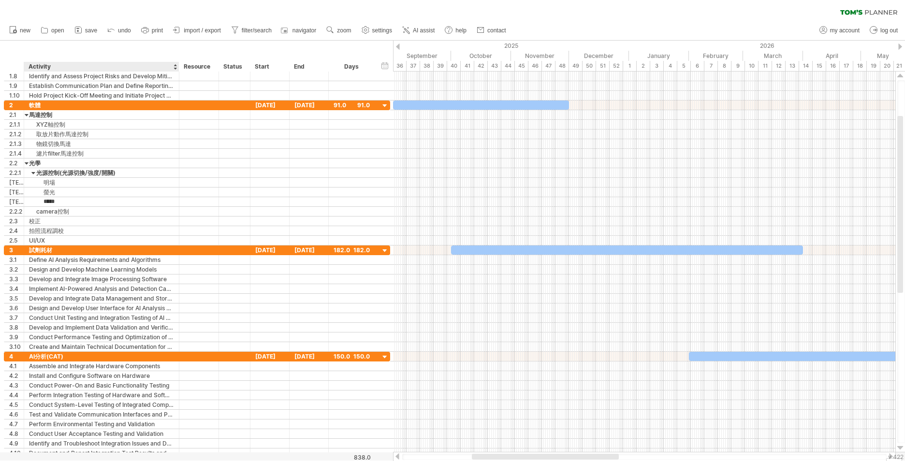
type input "****"
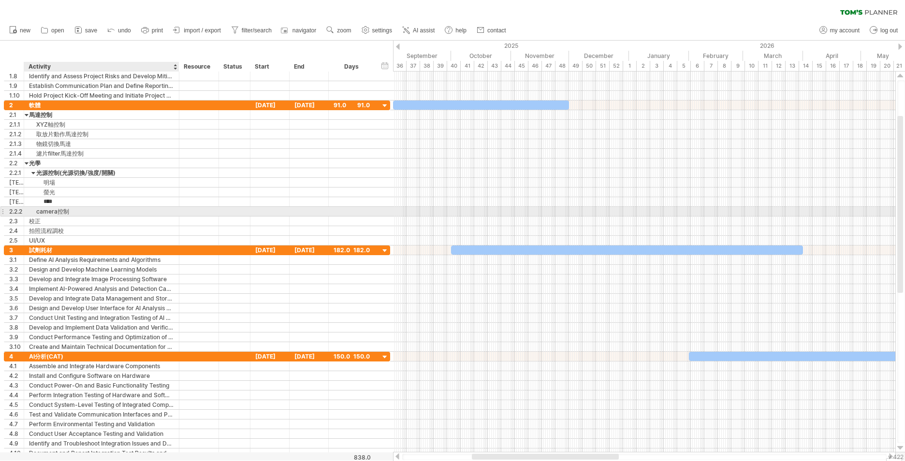
click at [72, 210] on div "camera控制" at bounding box center [101, 211] width 145 height 9
